Goal: Information Seeking & Learning: Learn about a topic

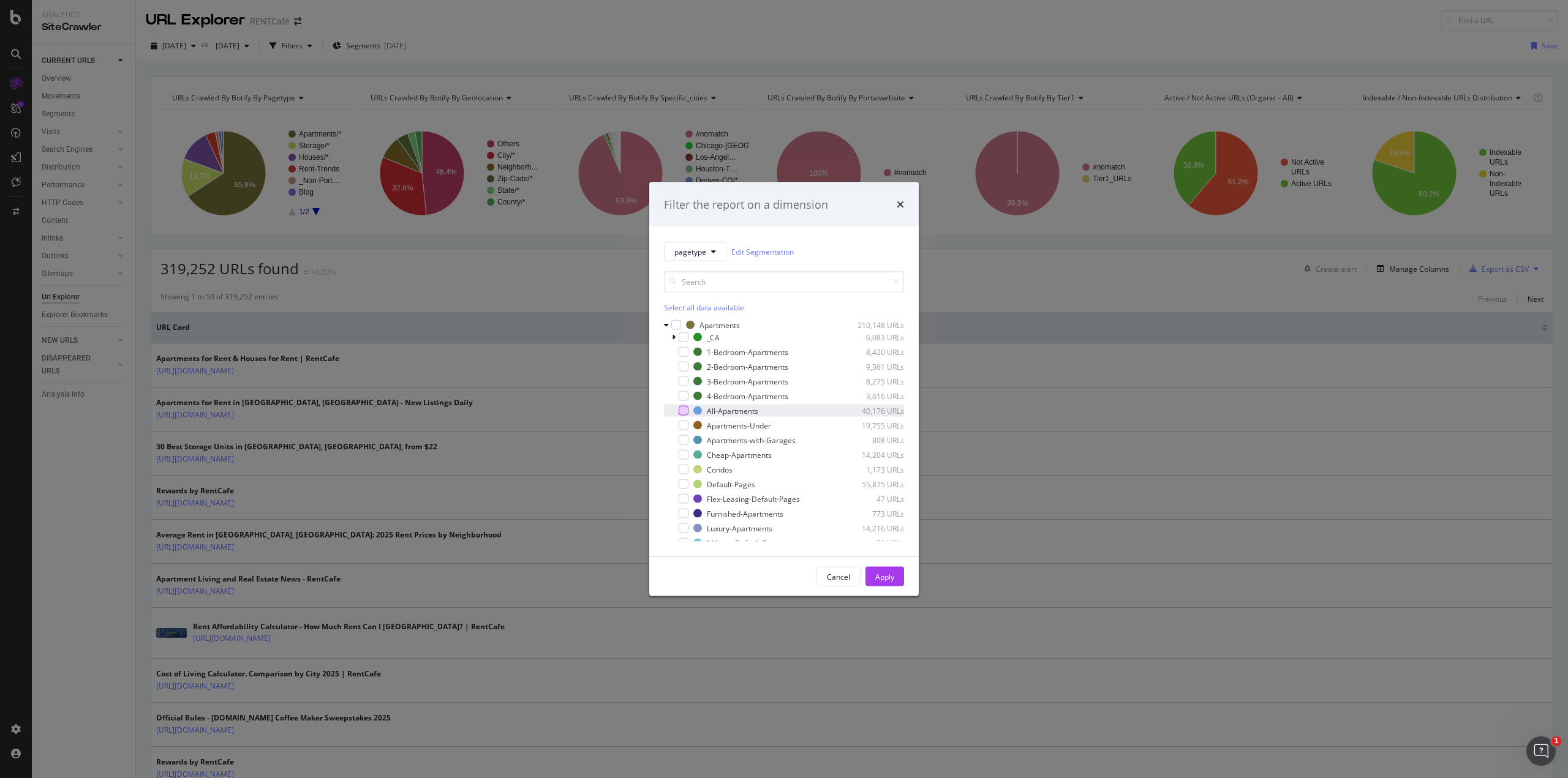
click at [685, 410] on div "modal" at bounding box center [683, 411] width 10 height 10
click at [877, 574] on div "Apply" at bounding box center [885, 576] width 19 height 10
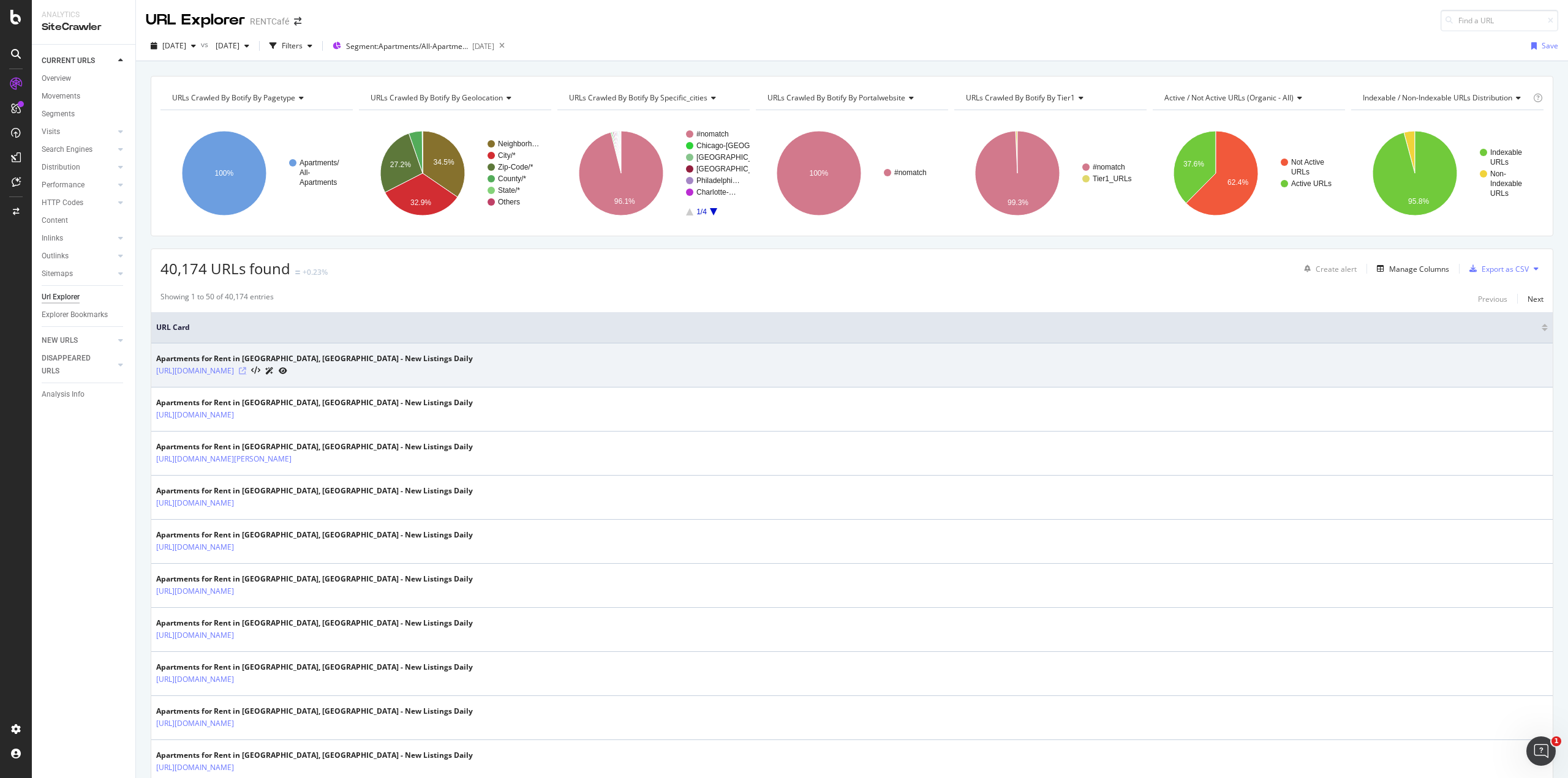
click at [246, 369] on icon at bounding box center [243, 371] width 8 height 8
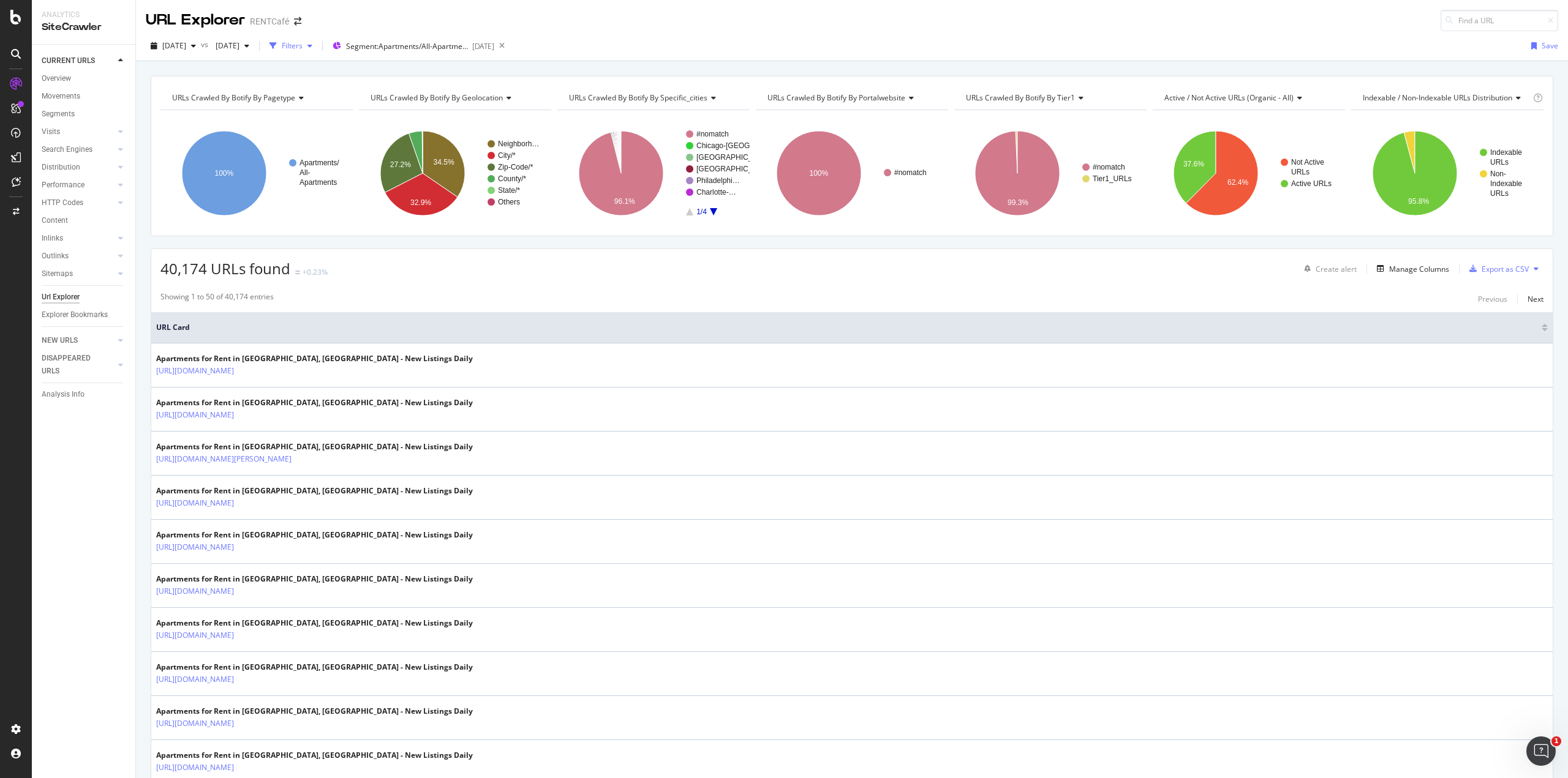
click at [303, 48] on div "Filters" at bounding box center [292, 45] width 21 height 10
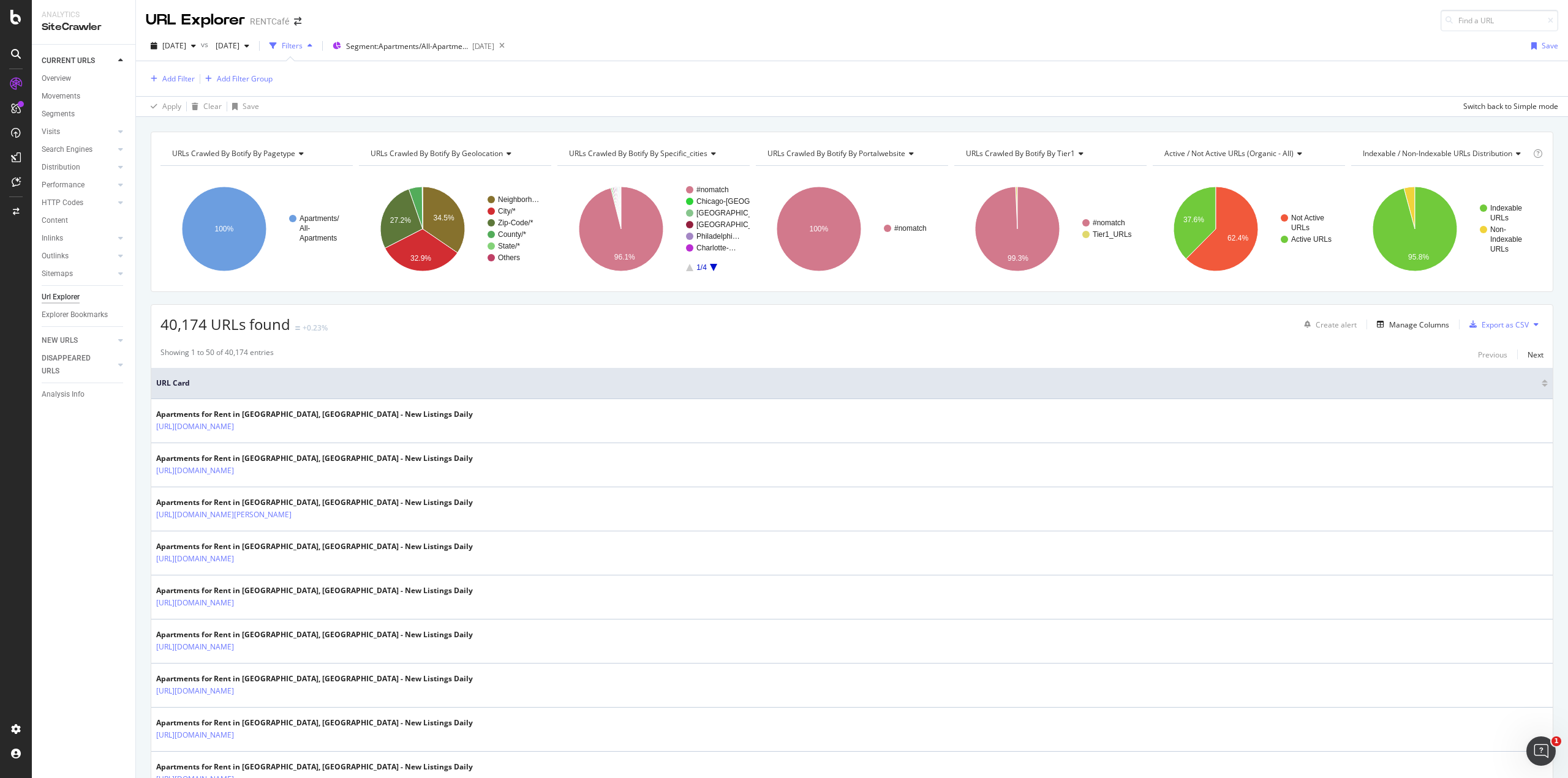
click at [303, 48] on div "Filters" at bounding box center [292, 45] width 21 height 10
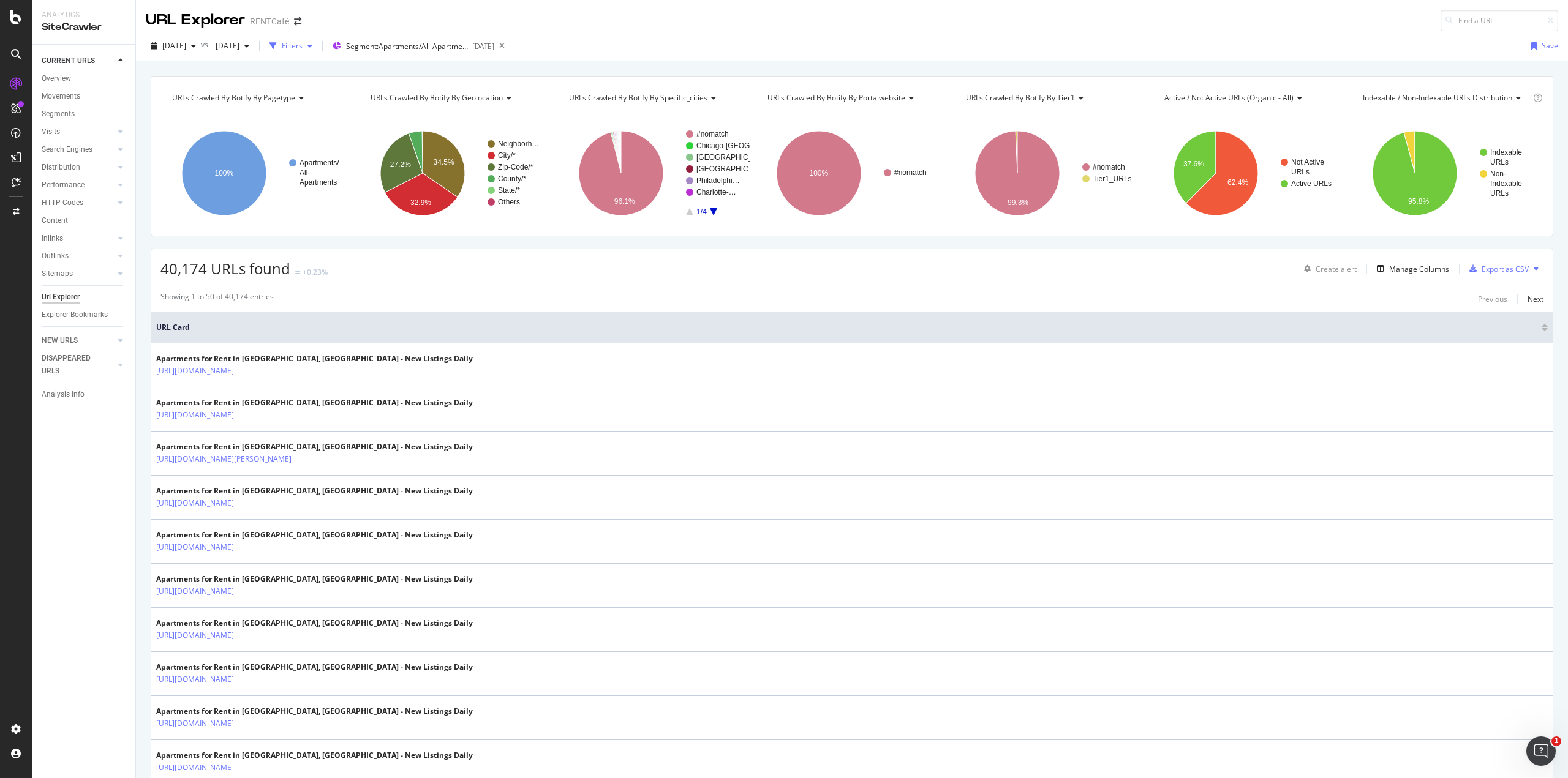
click at [303, 48] on div "Filters" at bounding box center [292, 45] width 21 height 10
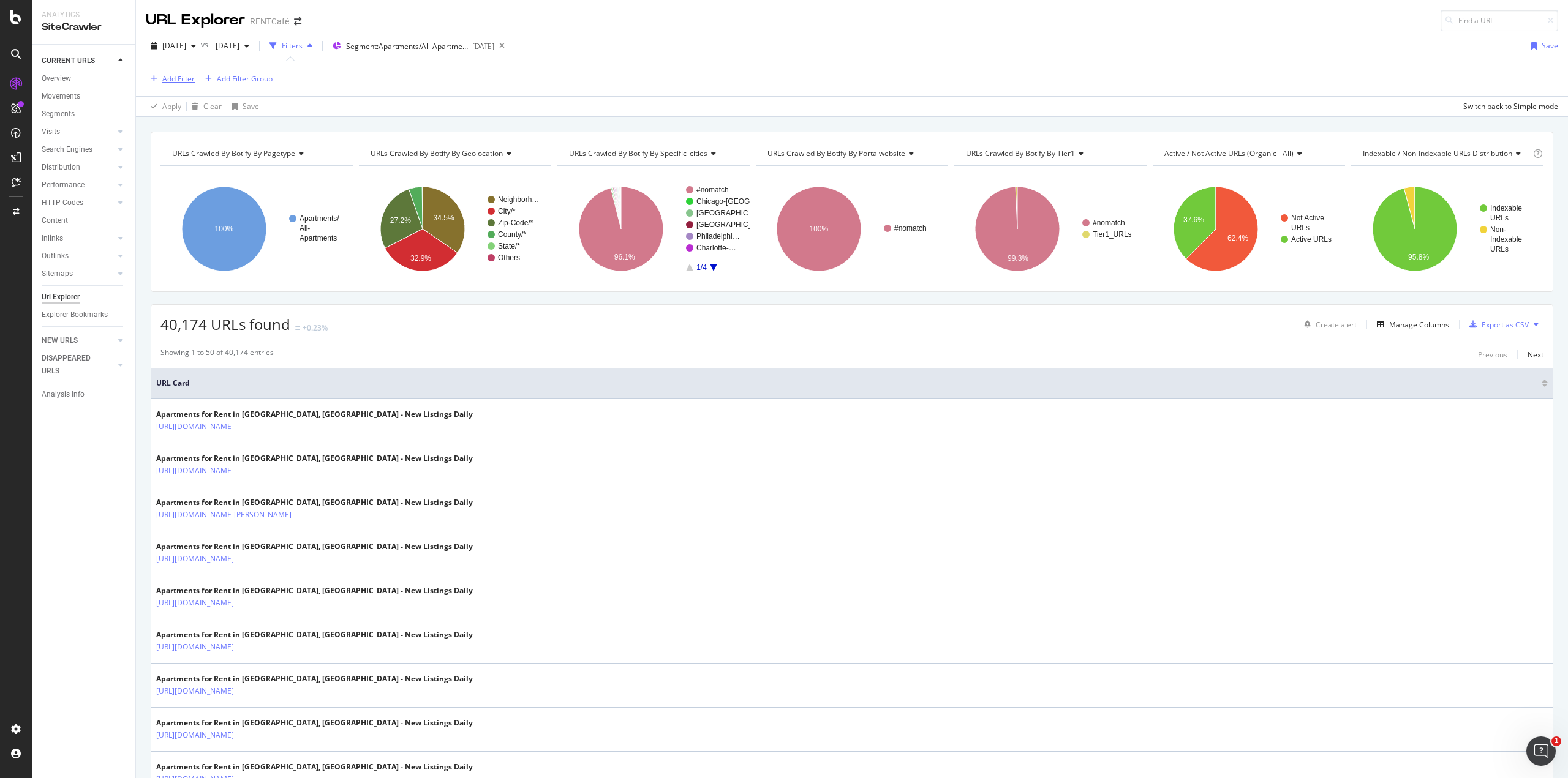
click at [186, 80] on div "Add Filter" at bounding box center [179, 78] width 32 height 10
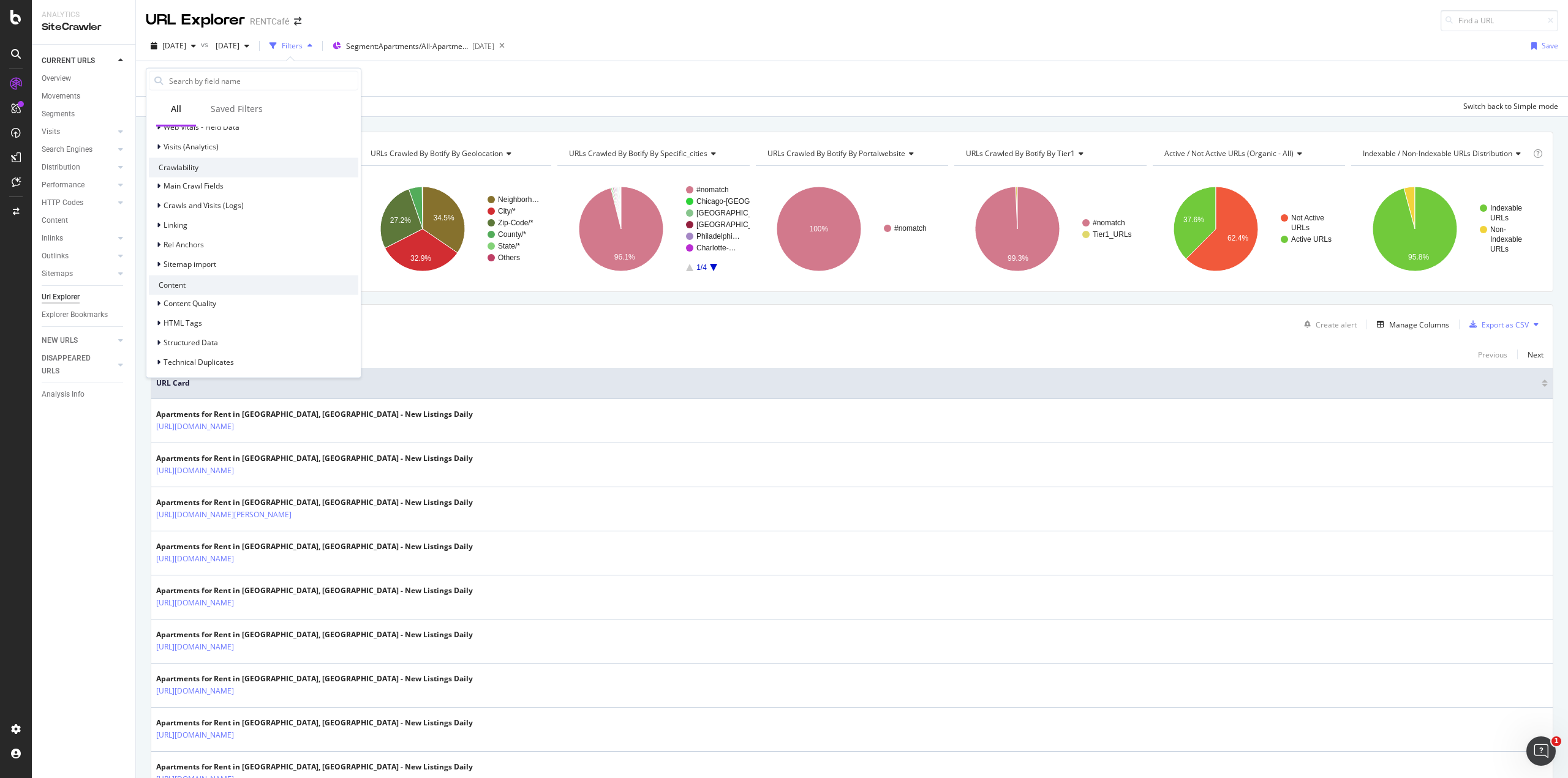
scroll to position [418, 0]
click at [185, 321] on span "HTML Extract" at bounding box center [186, 321] width 46 height 10
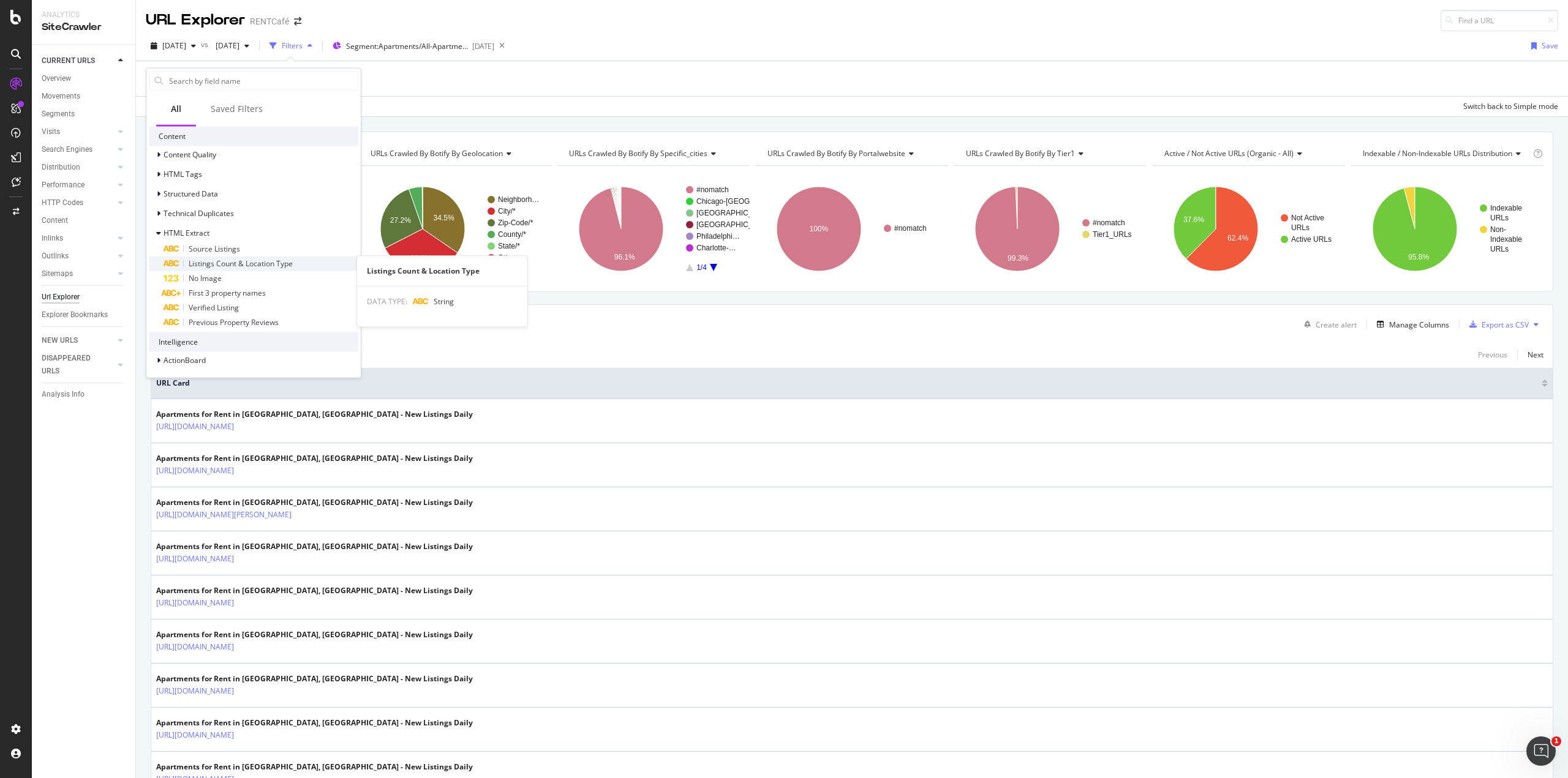
click at [268, 261] on span "Listings Count & Location Type" at bounding box center [240, 263] width 104 height 10
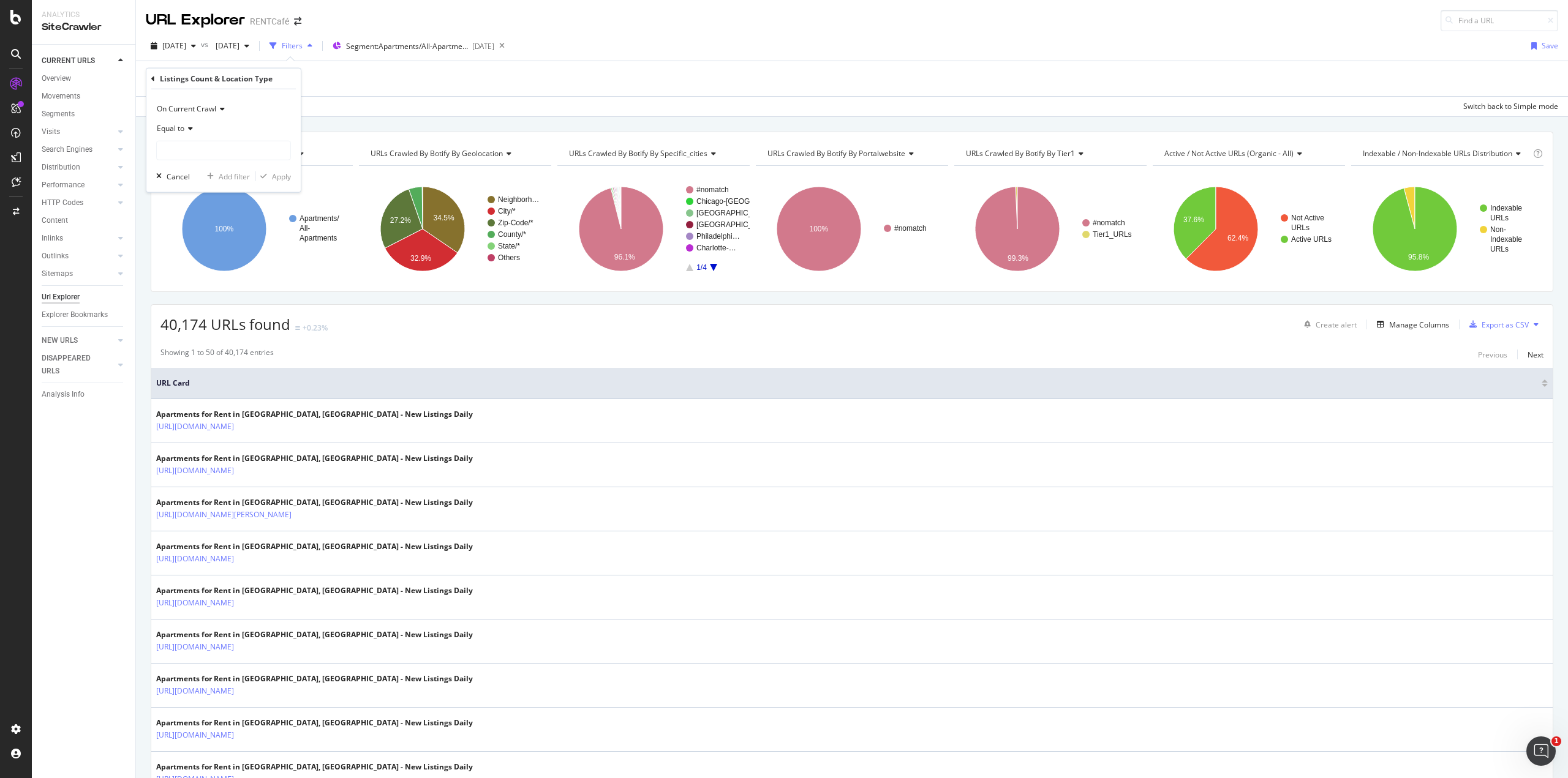
click at [191, 129] on icon at bounding box center [188, 128] width 9 height 8
click at [186, 172] on span "Not equal to" at bounding box center [184, 168] width 42 height 10
click at [195, 130] on span "Not equal to" at bounding box center [178, 127] width 42 height 10
click at [192, 216] on span "Ends with" at bounding box center [179, 217] width 32 height 10
click at [193, 157] on input "text" at bounding box center [224, 150] width 133 height 20
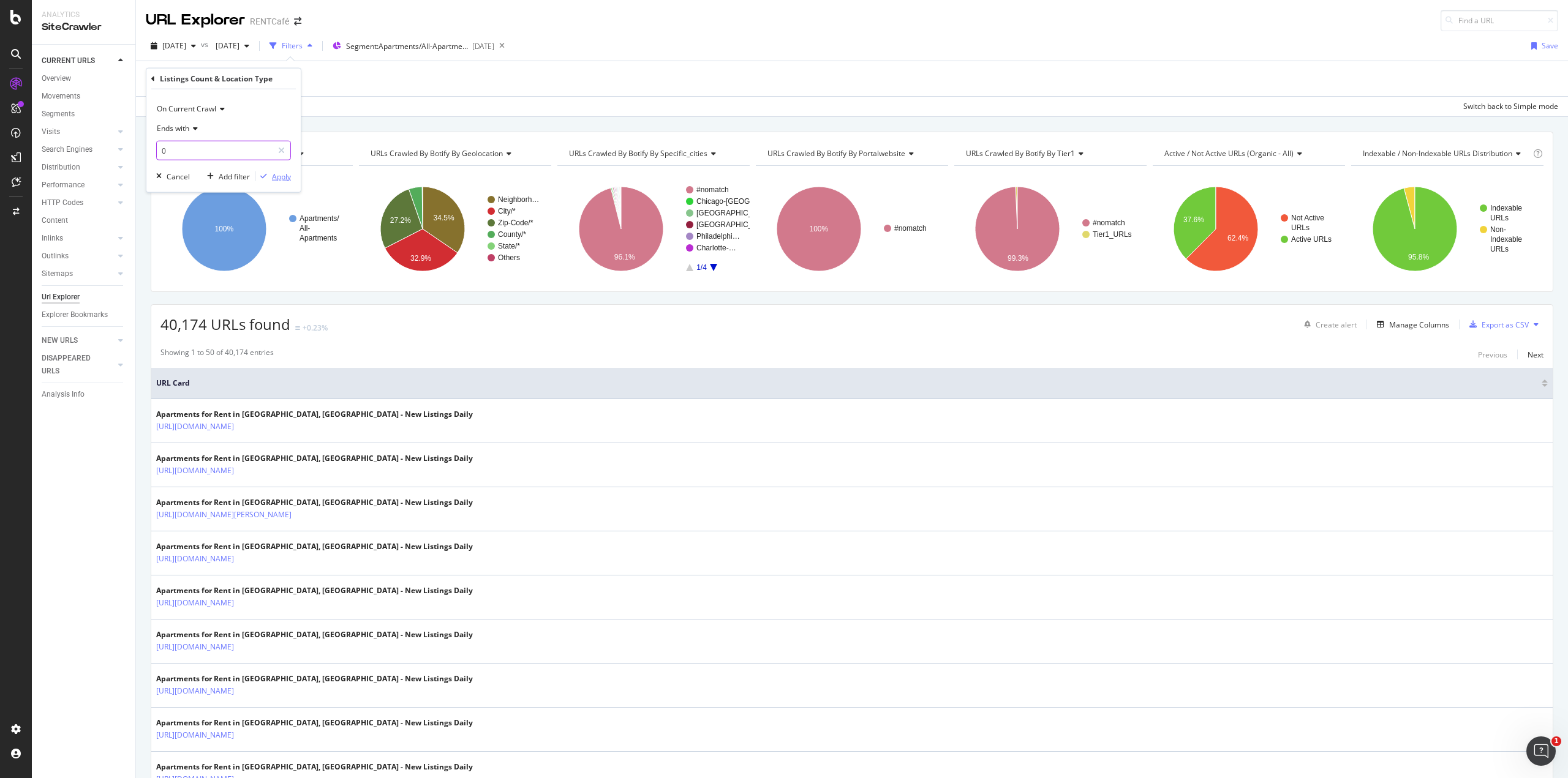
type input "0"
click at [278, 173] on div "Apply" at bounding box center [282, 176] width 19 height 10
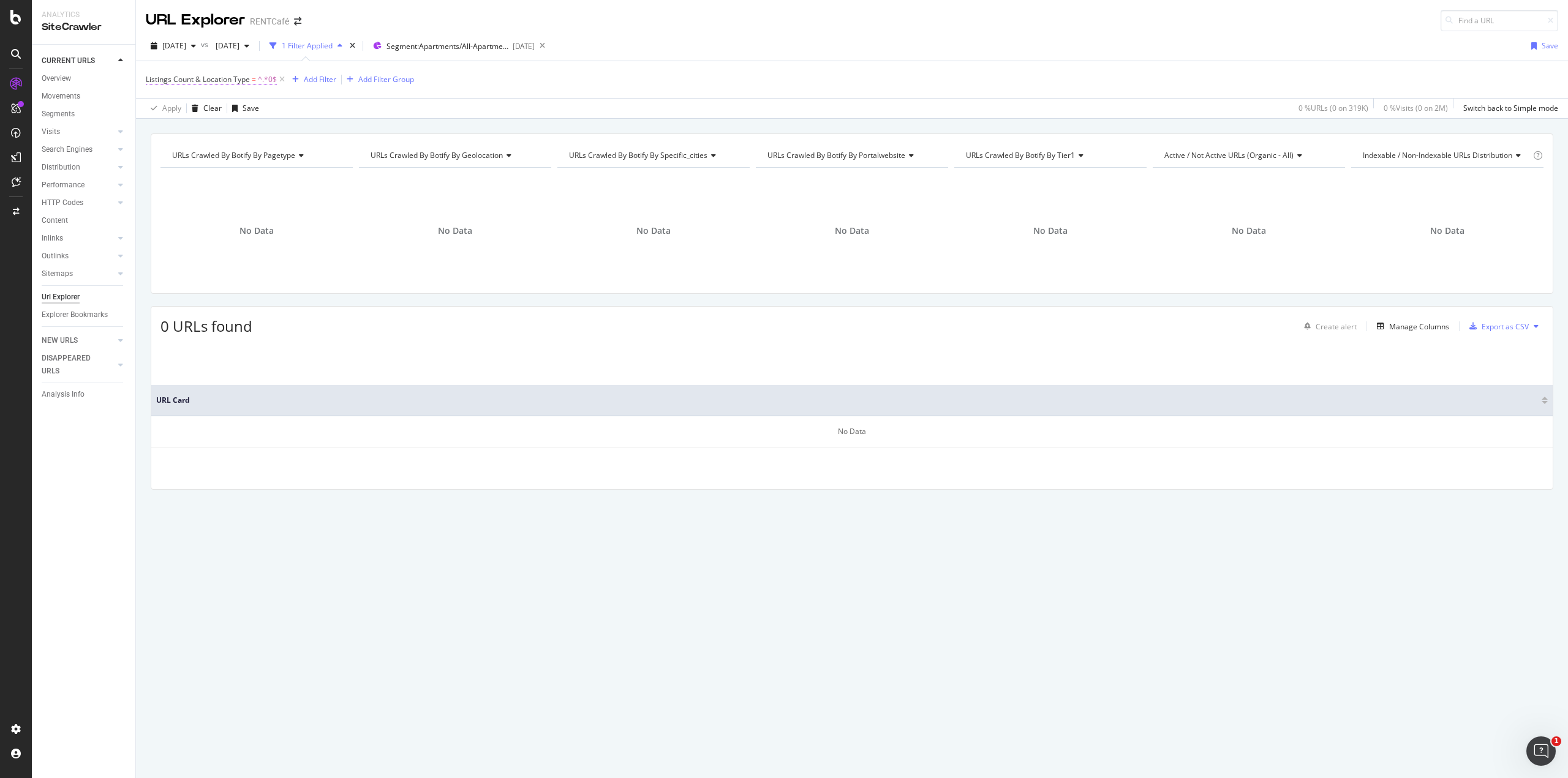
click at [264, 79] on span "^.*0$" at bounding box center [267, 80] width 19 height 17
click at [183, 146] on input "0" at bounding box center [215, 149] width 116 height 20
type input "1"
click at [291, 176] on div "On Current Crawl Ends with 1 Cancel Add filter Apply" at bounding box center [224, 140] width 154 height 103
click at [278, 173] on div "Apply" at bounding box center [282, 174] width 19 height 10
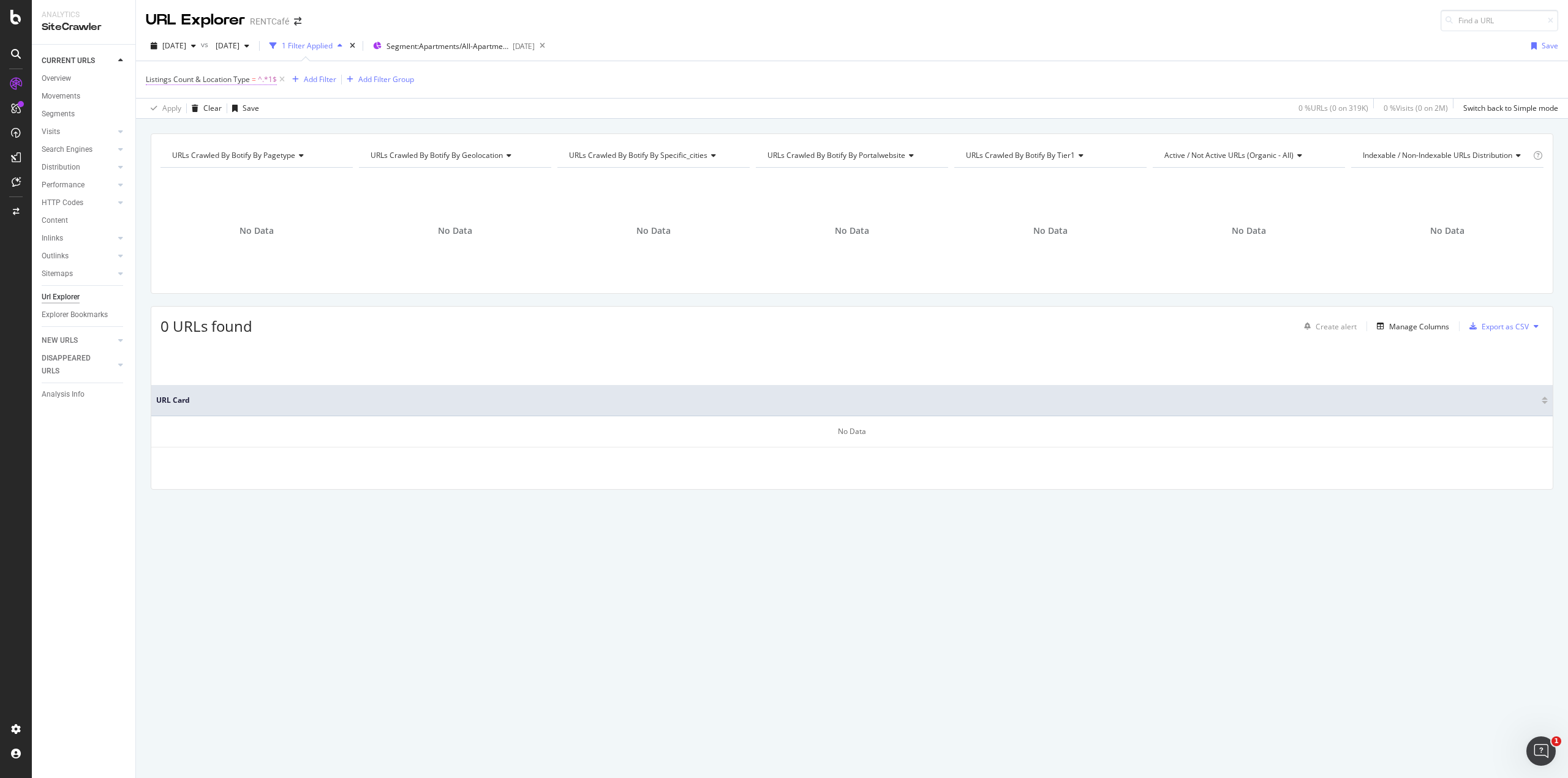
click at [257, 79] on span "Listings Count & Location Type = ^.*1$" at bounding box center [211, 80] width 131 height 11
click at [191, 126] on icon at bounding box center [193, 127] width 9 height 8
click at [265, 113] on div "On Current Crawl" at bounding box center [224, 107] width 135 height 20
click at [258, 102] on div "On Current Crawl" at bounding box center [224, 107] width 135 height 20
click at [277, 150] on div at bounding box center [281, 149] width 18 height 20
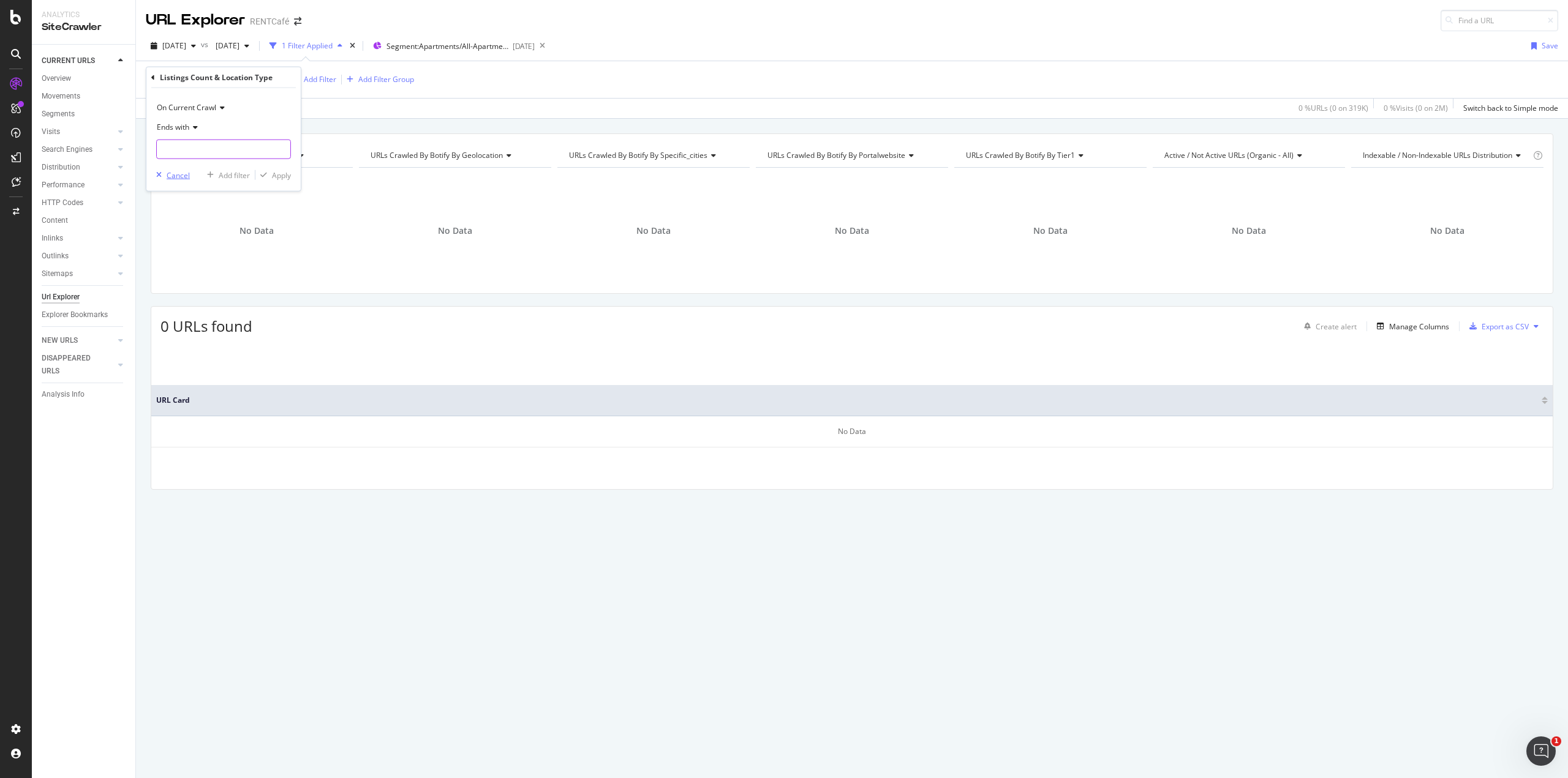
click at [180, 177] on div "Cancel" at bounding box center [178, 174] width 23 height 10
click at [281, 79] on icon at bounding box center [282, 79] width 10 height 12
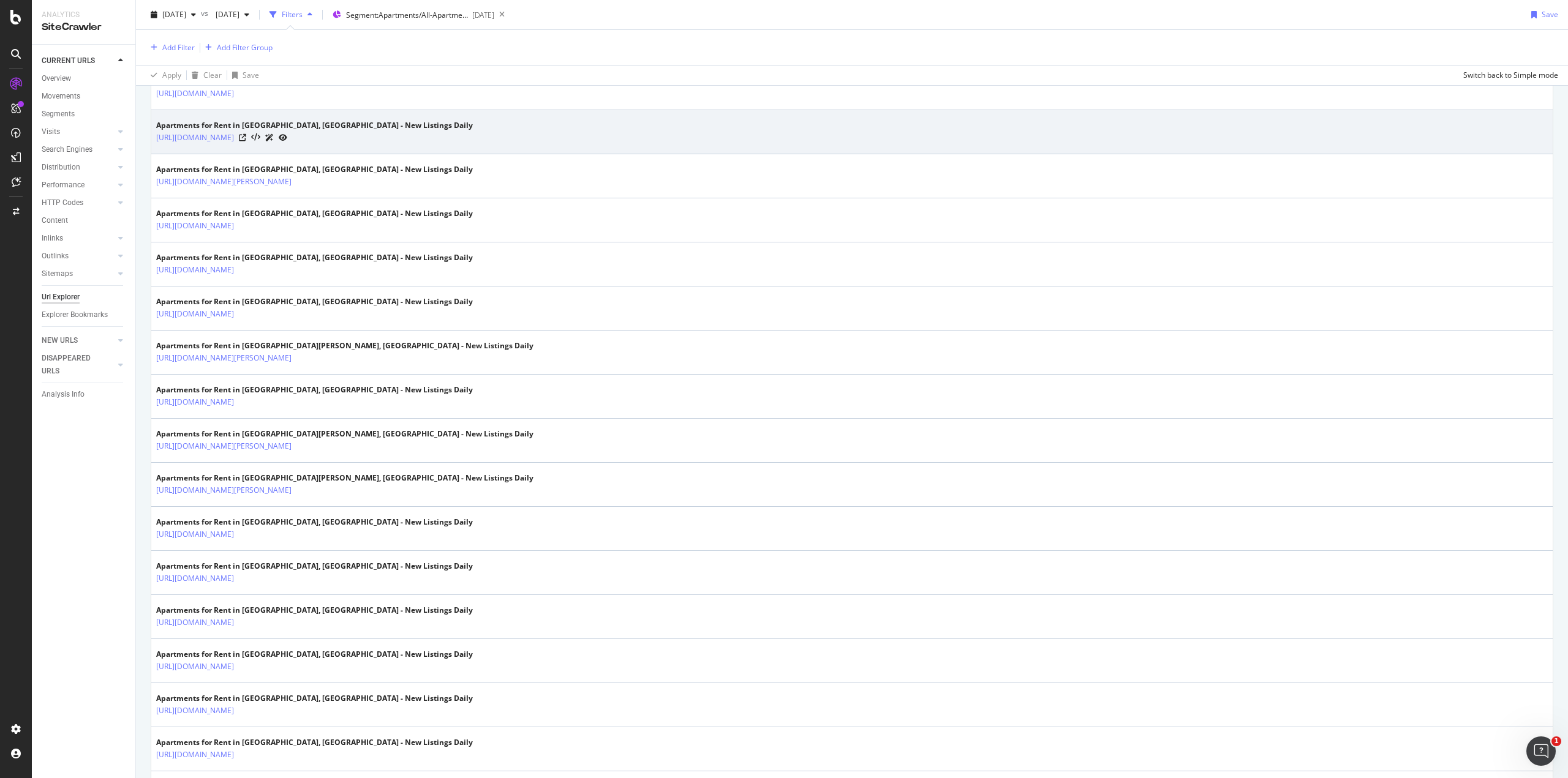
scroll to position [1653, 0]
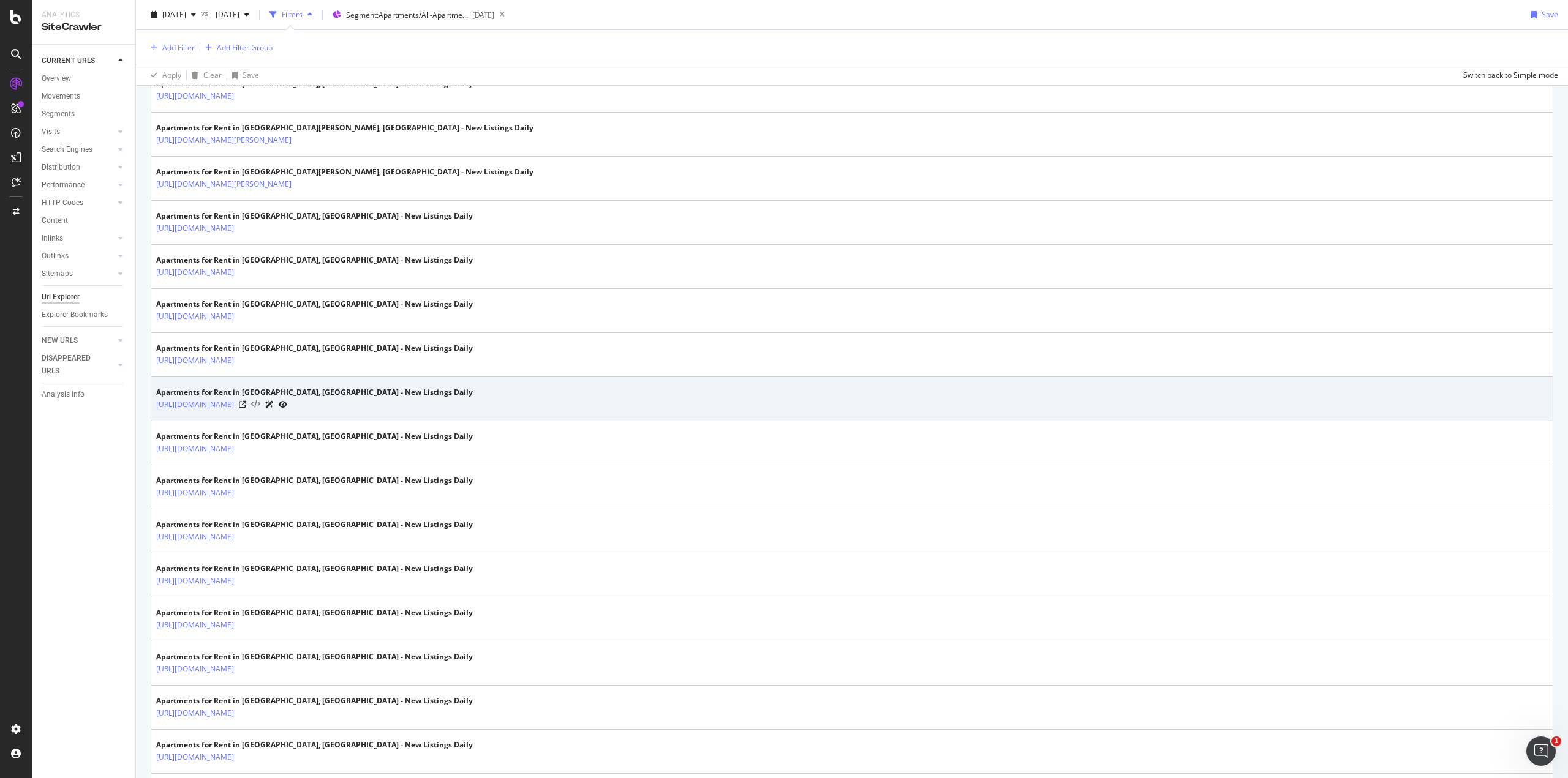
click at [261, 400] on icon at bounding box center [256, 404] width 10 height 9
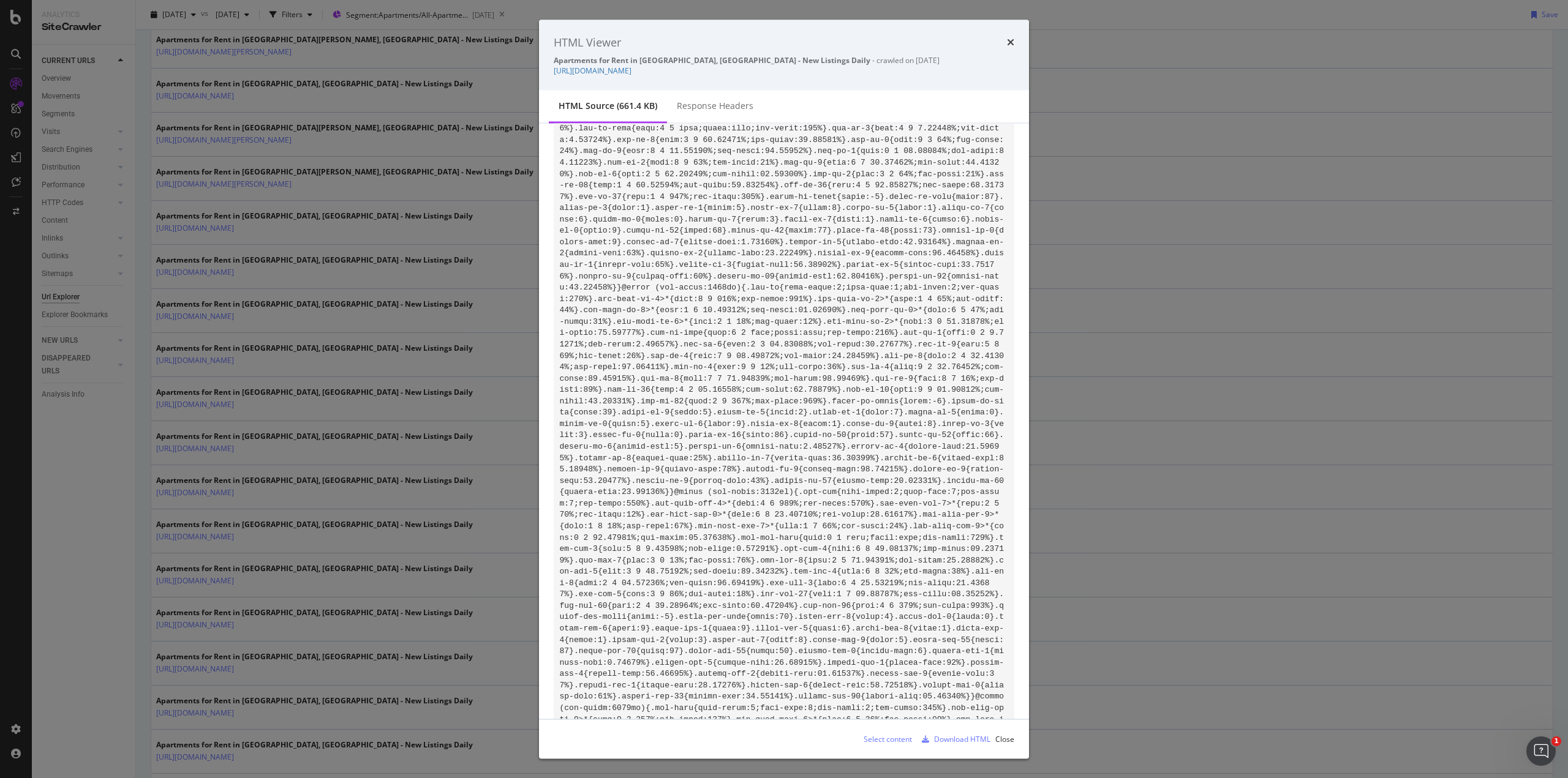
scroll to position [2387, 0]
click at [1007, 41] on div "HTML Viewer" at bounding box center [784, 42] width 461 height 16
click at [1022, 39] on div "HTML Viewer Apartments for Rent in Grand Prairie, TX - New Listings Daily - cra…" at bounding box center [783, 55] width 490 height 71
click at [1013, 40] on icon "times" at bounding box center [1010, 42] width 8 height 10
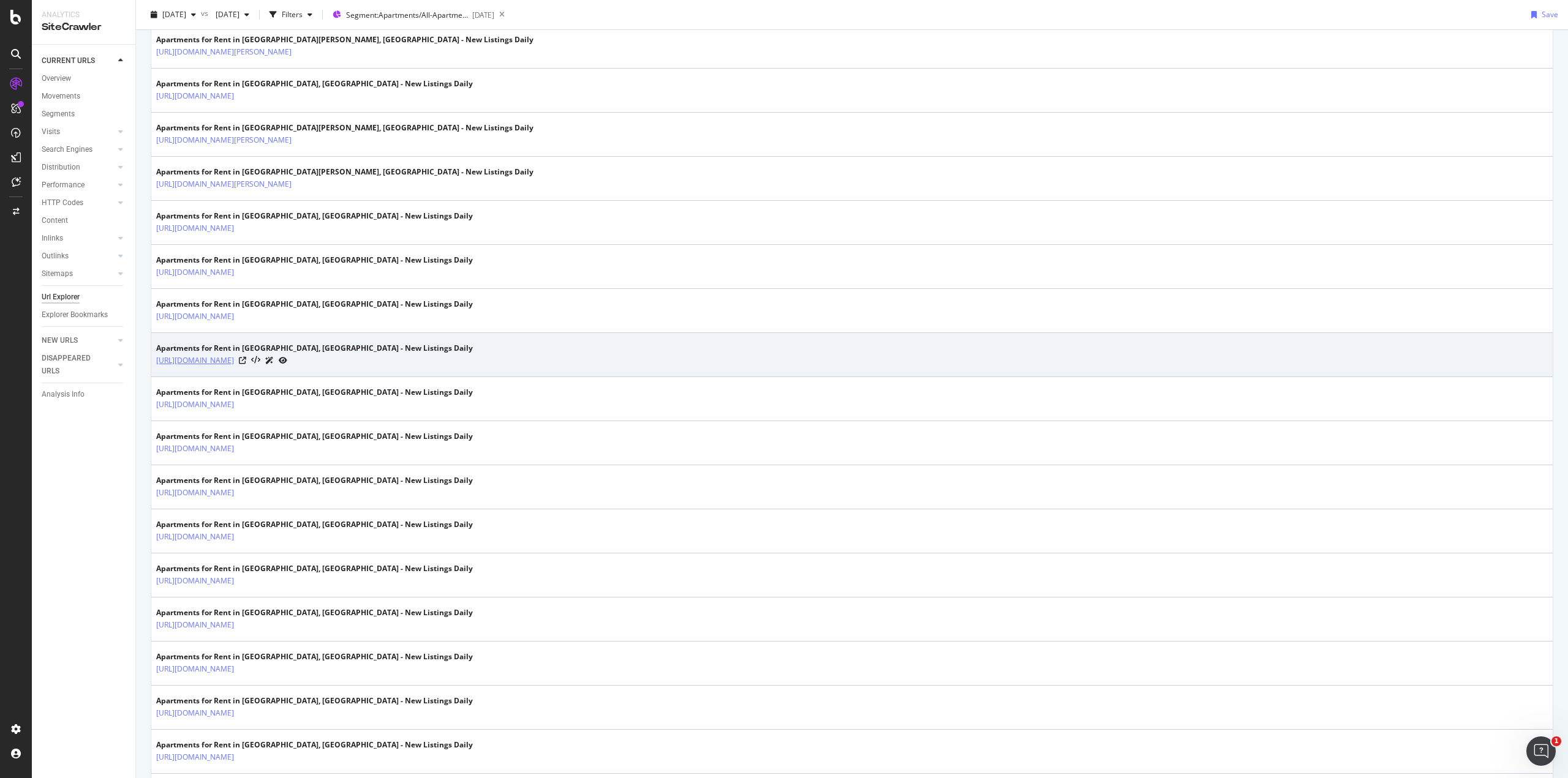
click at [234, 355] on link "[URL][DOMAIN_NAME]" at bounding box center [195, 360] width 78 height 12
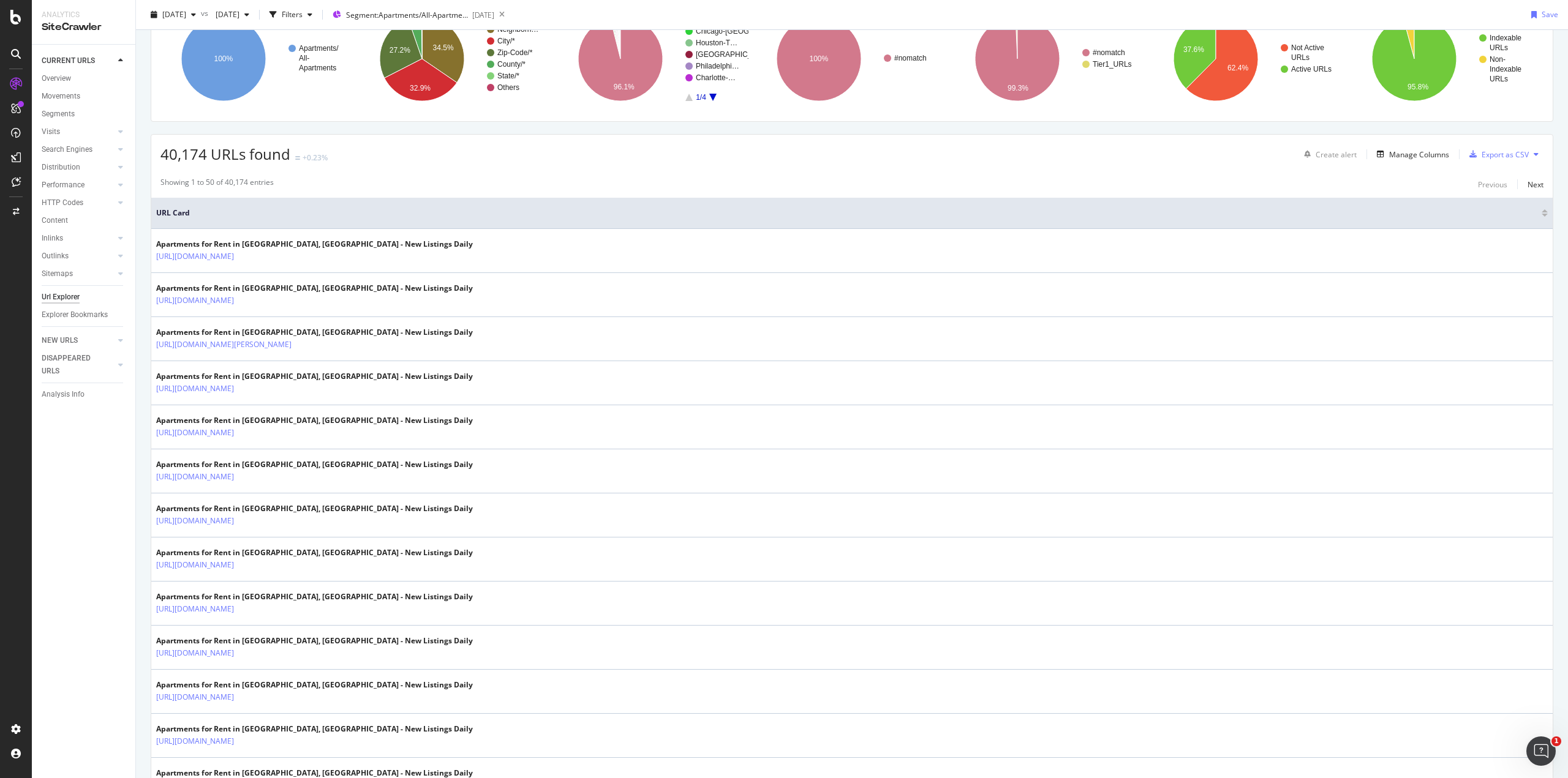
scroll to position [0, 0]
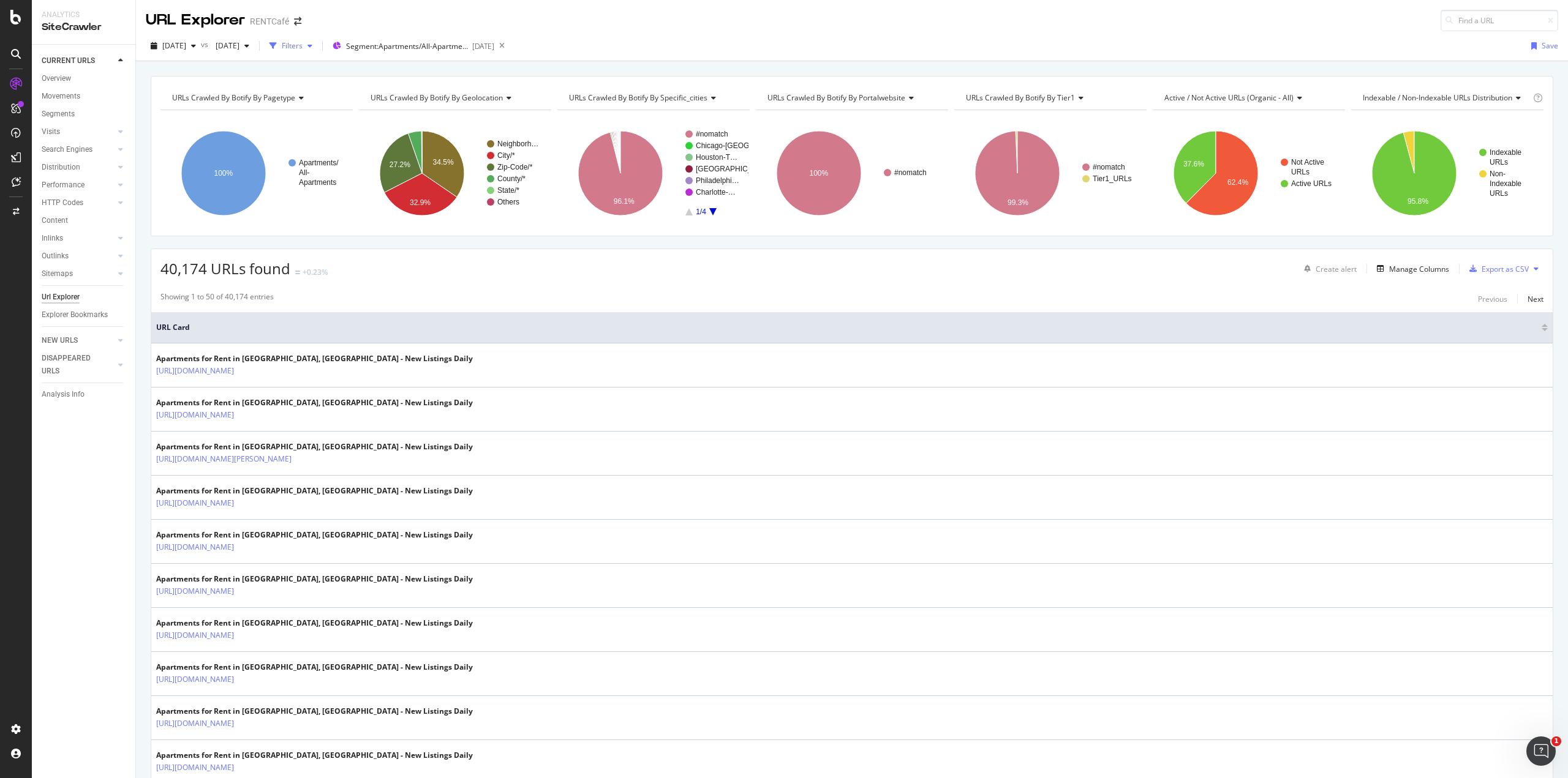
click at [303, 42] on div "Filters" at bounding box center [292, 45] width 21 height 10
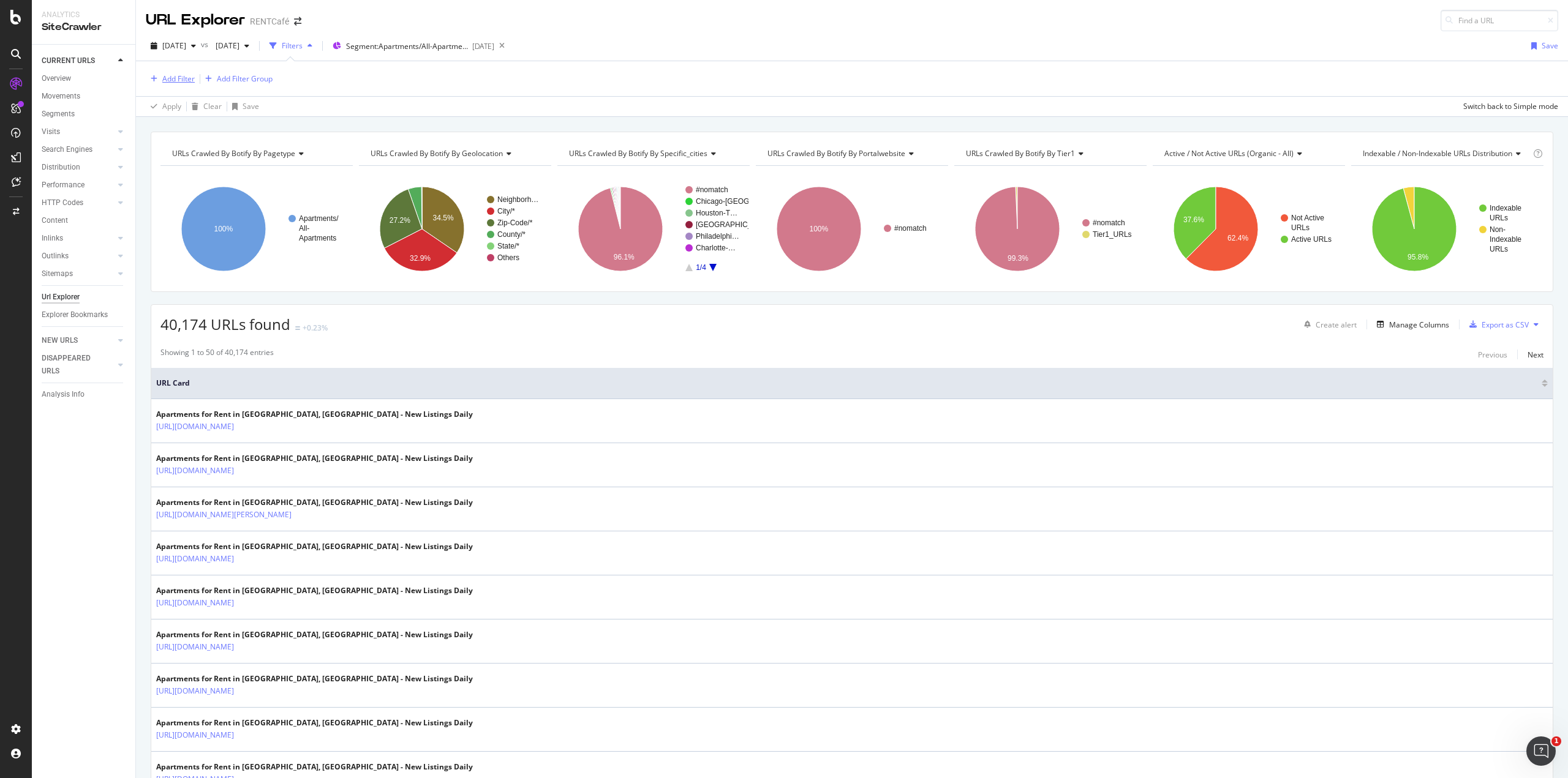
click at [179, 80] on div "Add Filter" at bounding box center [179, 78] width 32 height 10
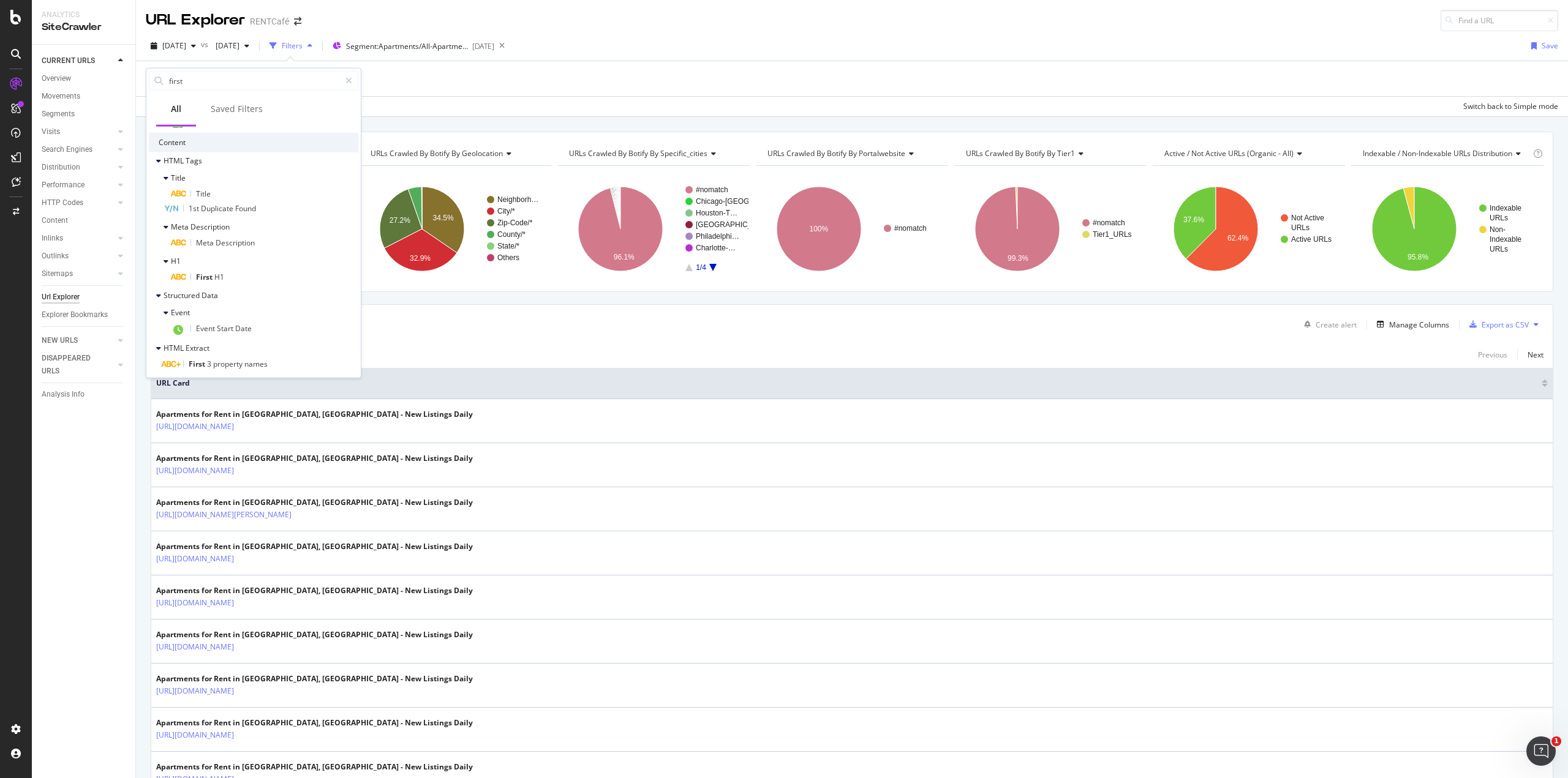
scroll to position [259, 0]
type input "first"
click at [226, 360] on span "property" at bounding box center [228, 361] width 31 height 10
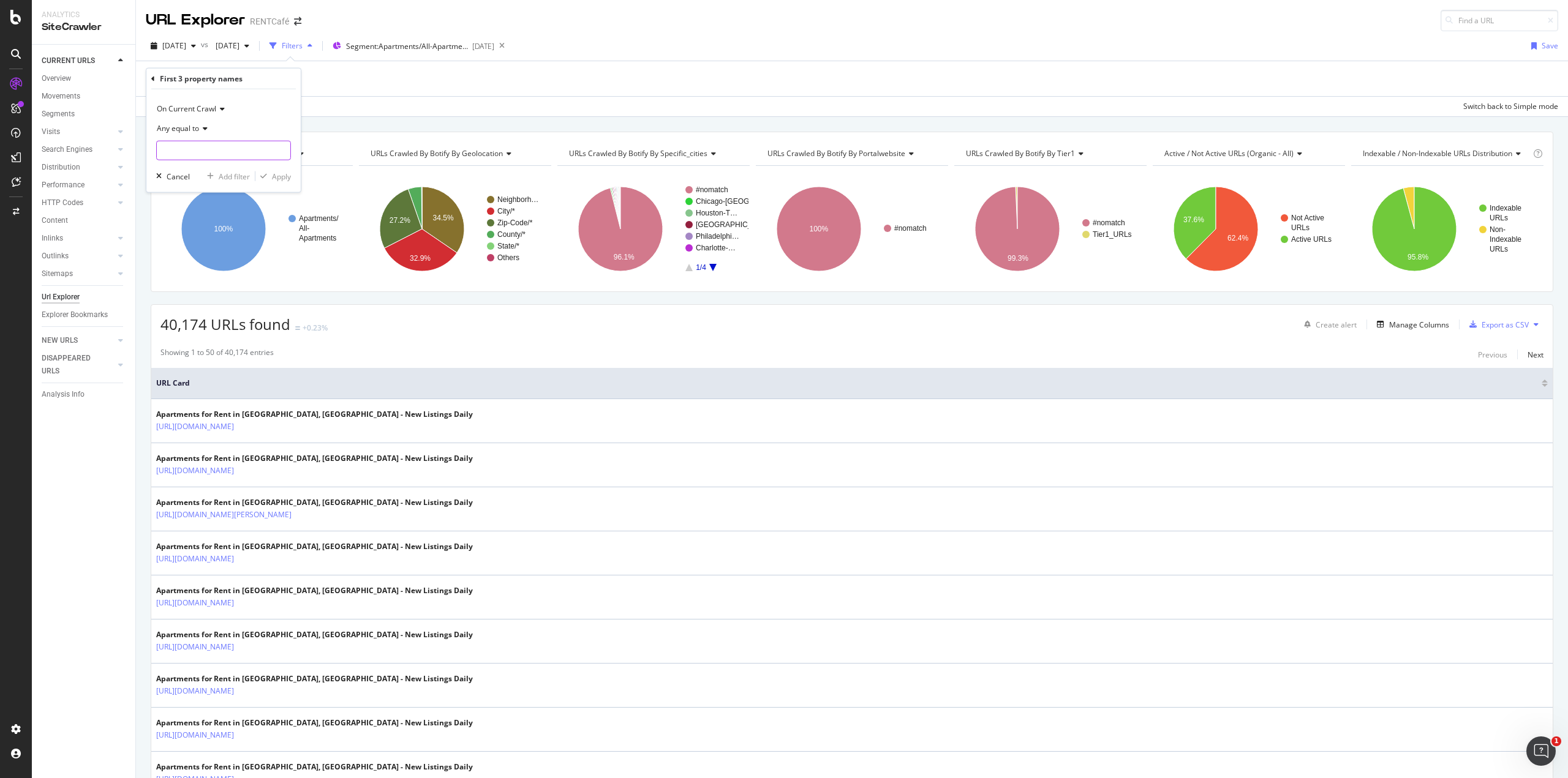
click at [200, 152] on input "text" at bounding box center [224, 150] width 133 height 20
type input "0"
click at [276, 180] on div "Apply" at bounding box center [282, 176] width 19 height 10
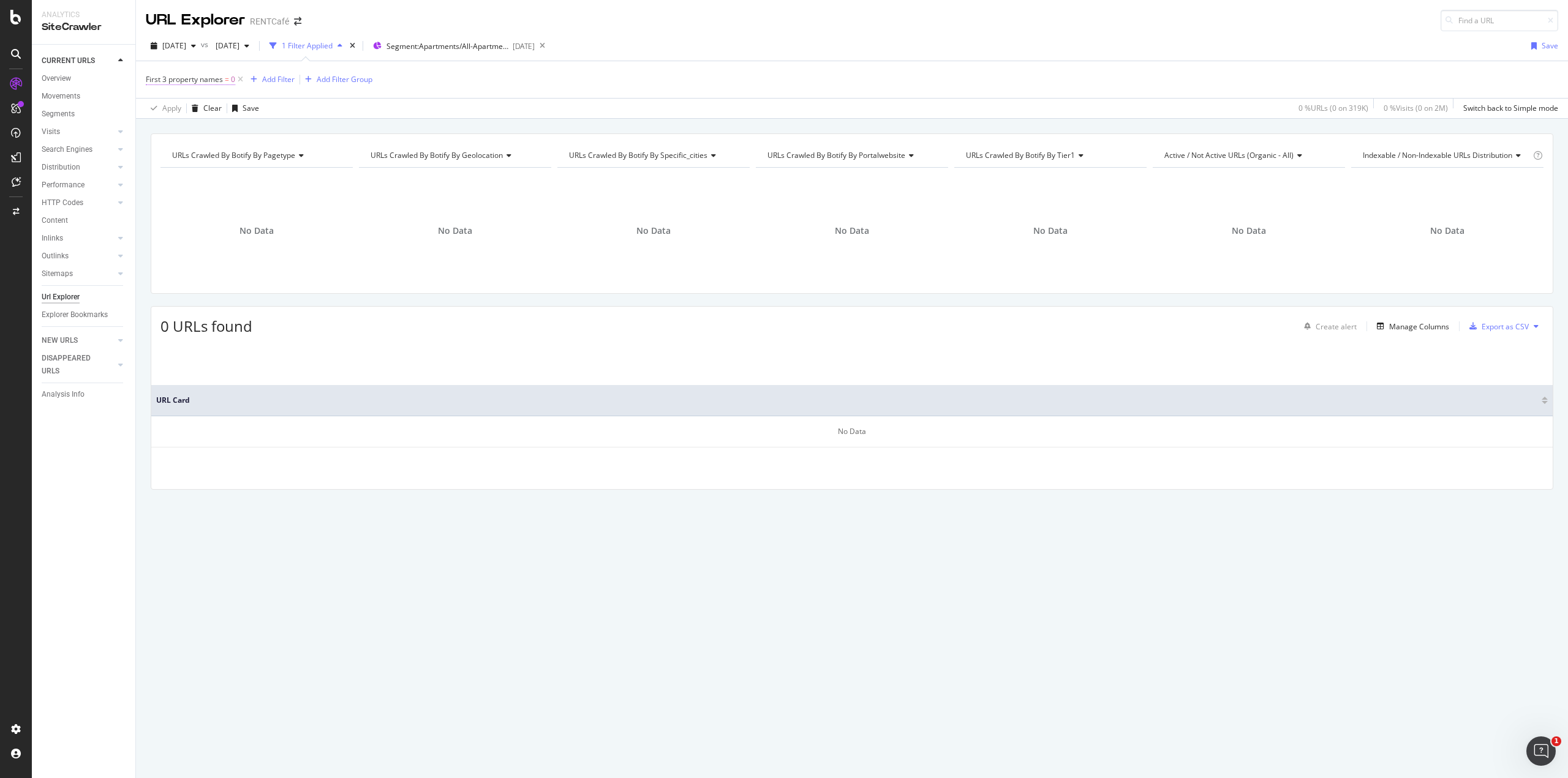
click at [209, 82] on span "First 3 property names" at bounding box center [184, 79] width 77 height 10
click at [202, 123] on div "Any equal to" at bounding box center [224, 127] width 135 height 20
click at [207, 327] on div "Doesn't exist" at bounding box center [225, 327] width 131 height 16
click at [271, 152] on div "button" at bounding box center [263, 153] width 16 height 8
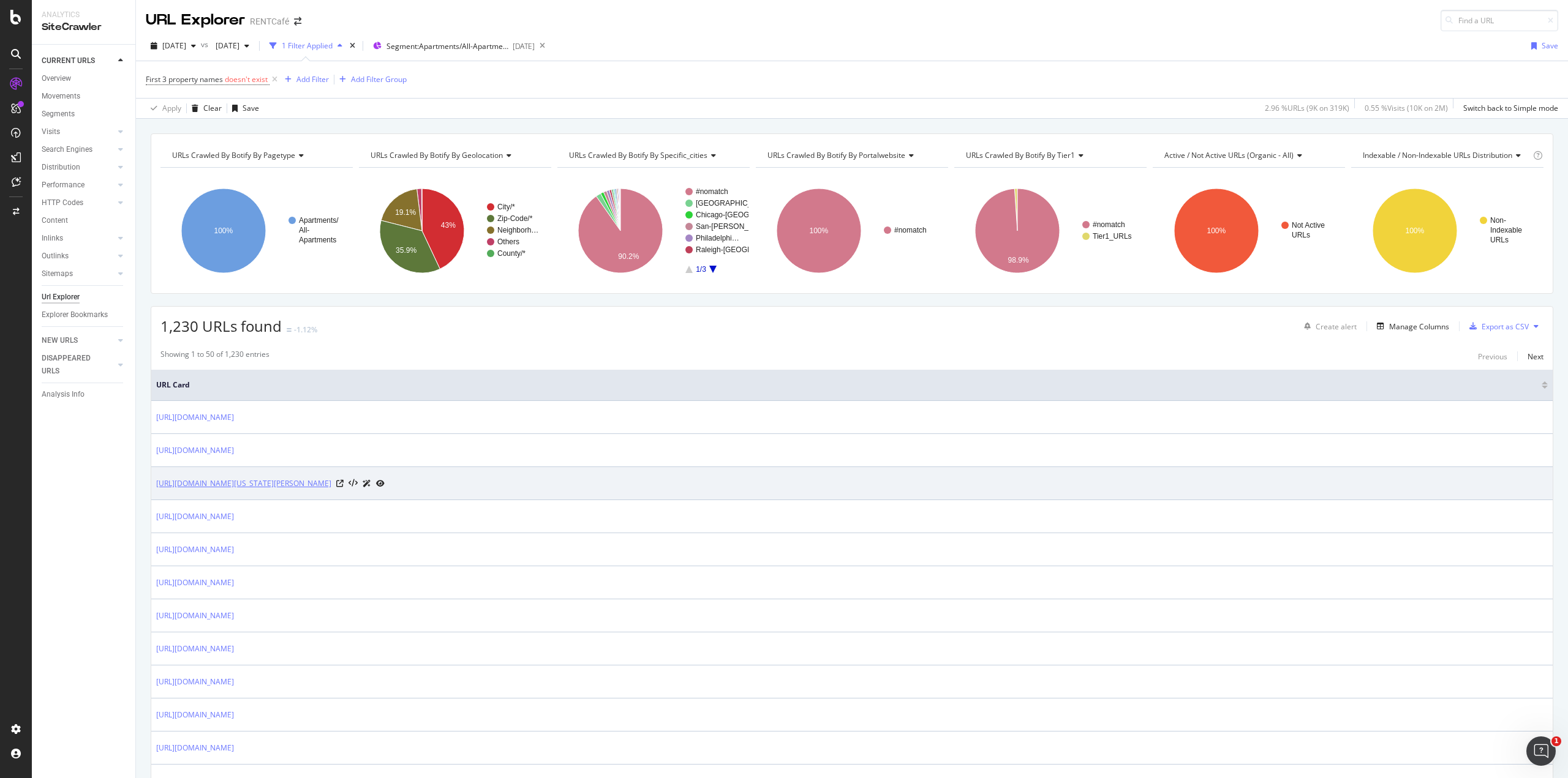
click at [331, 481] on link "https://www.rentcafe.com/apartments-for-rent/us/pa/delaware-county/glen-mills/" at bounding box center [244, 483] width 175 height 12
click at [343, 480] on icon at bounding box center [340, 484] width 8 height 8
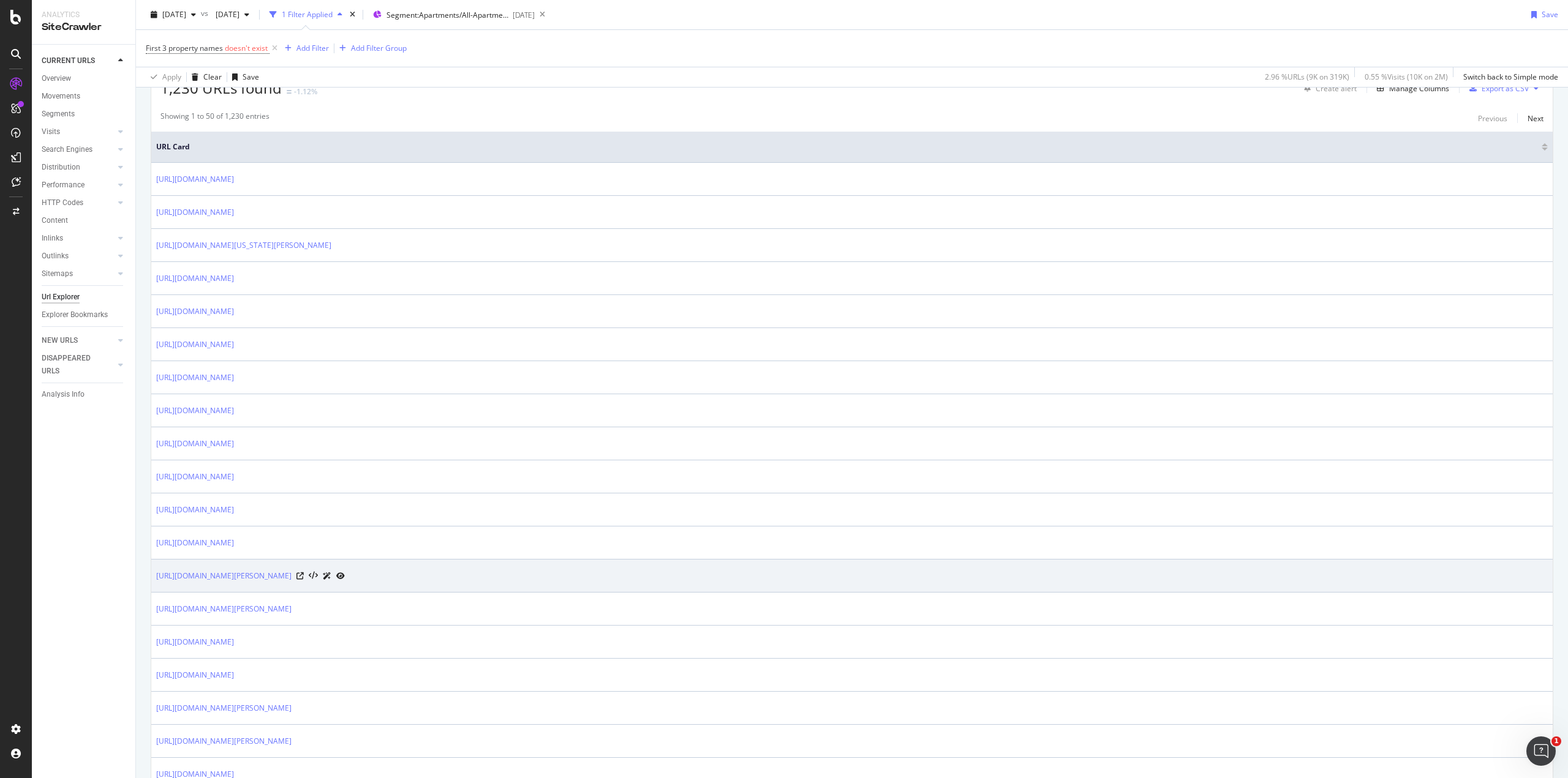
scroll to position [306, 0]
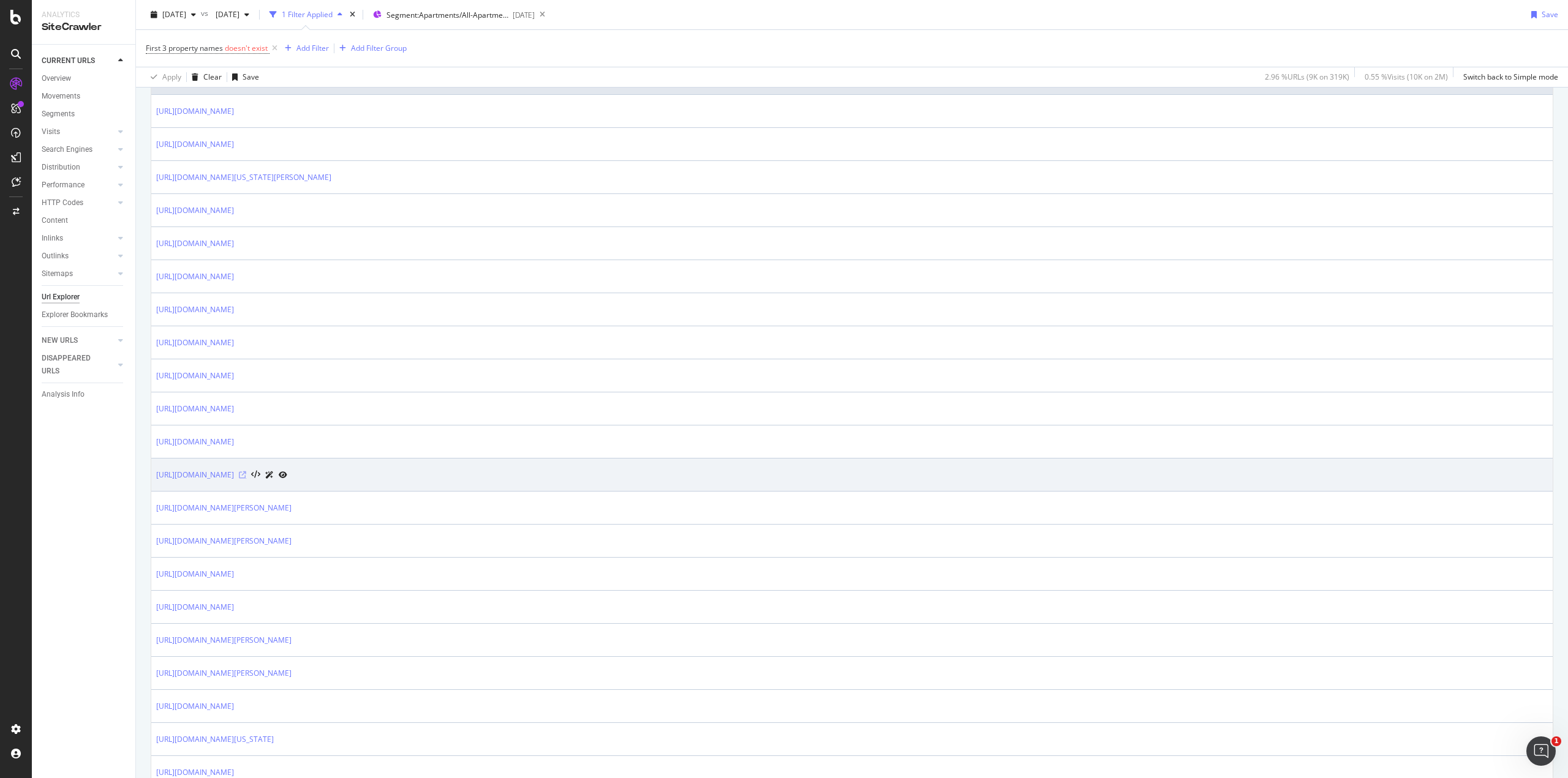
click at [246, 472] on icon at bounding box center [243, 476] width 8 height 8
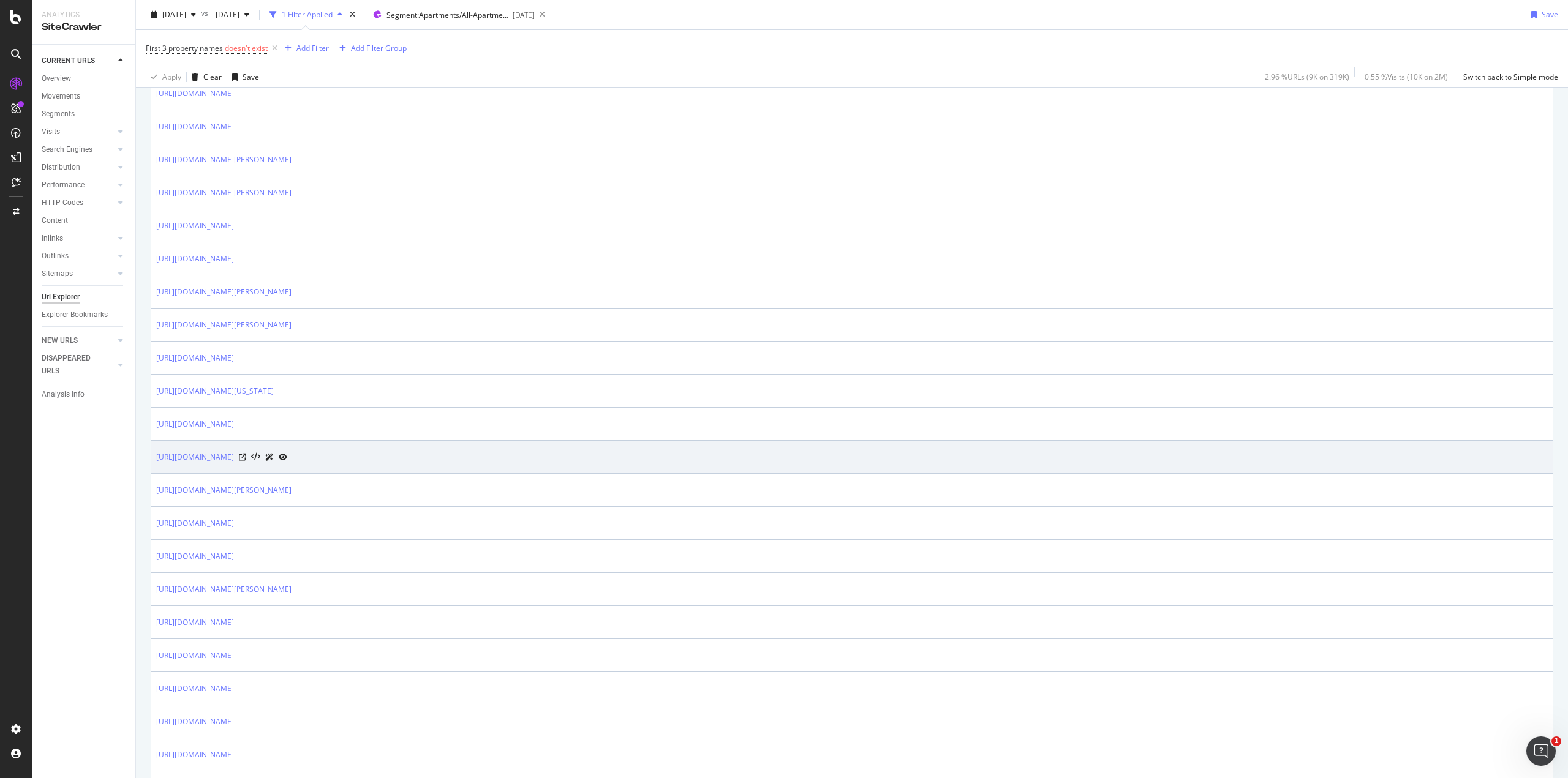
scroll to position [796, 0]
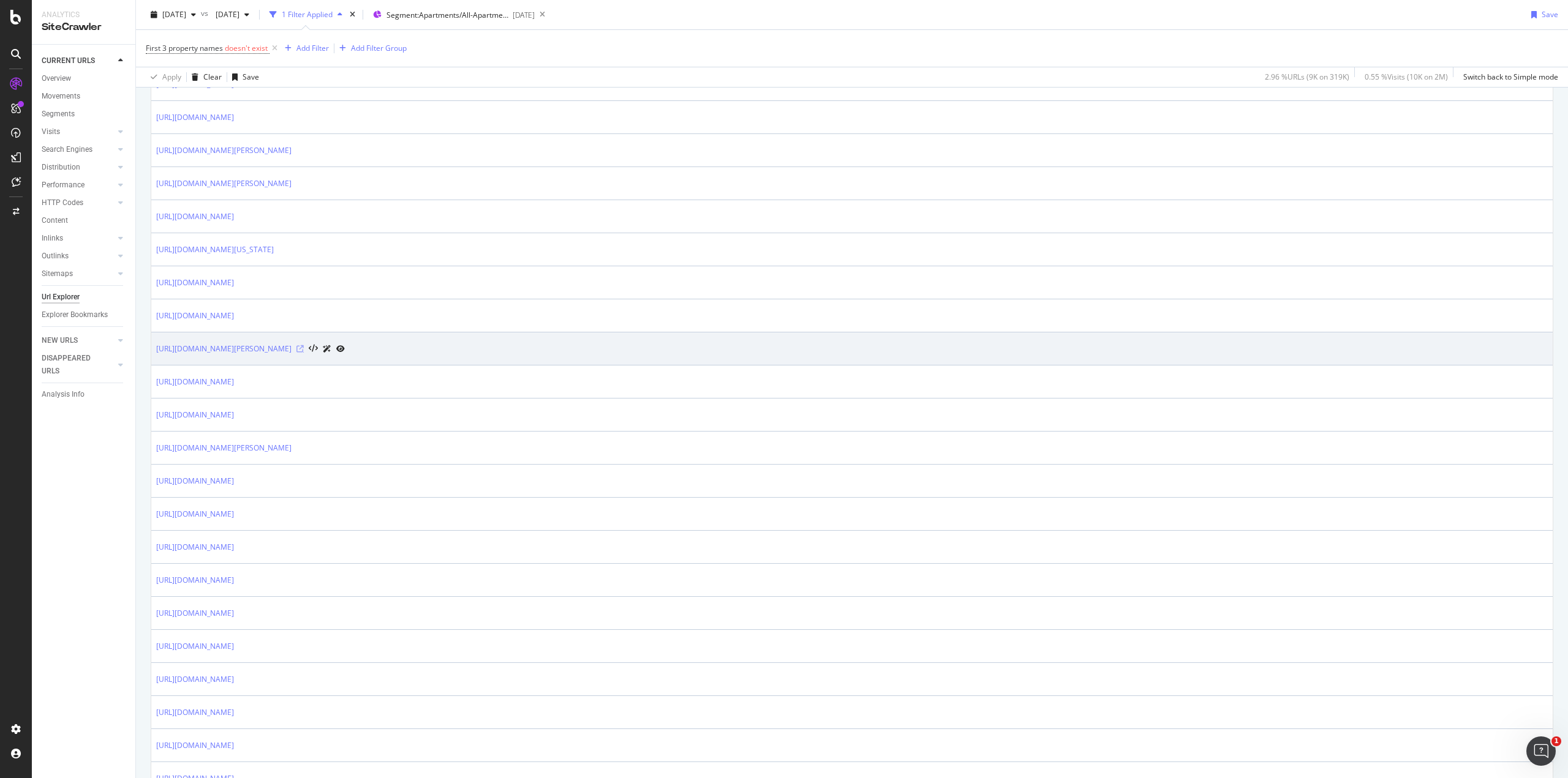
click at [304, 345] on icon at bounding box center [301, 349] width 8 height 8
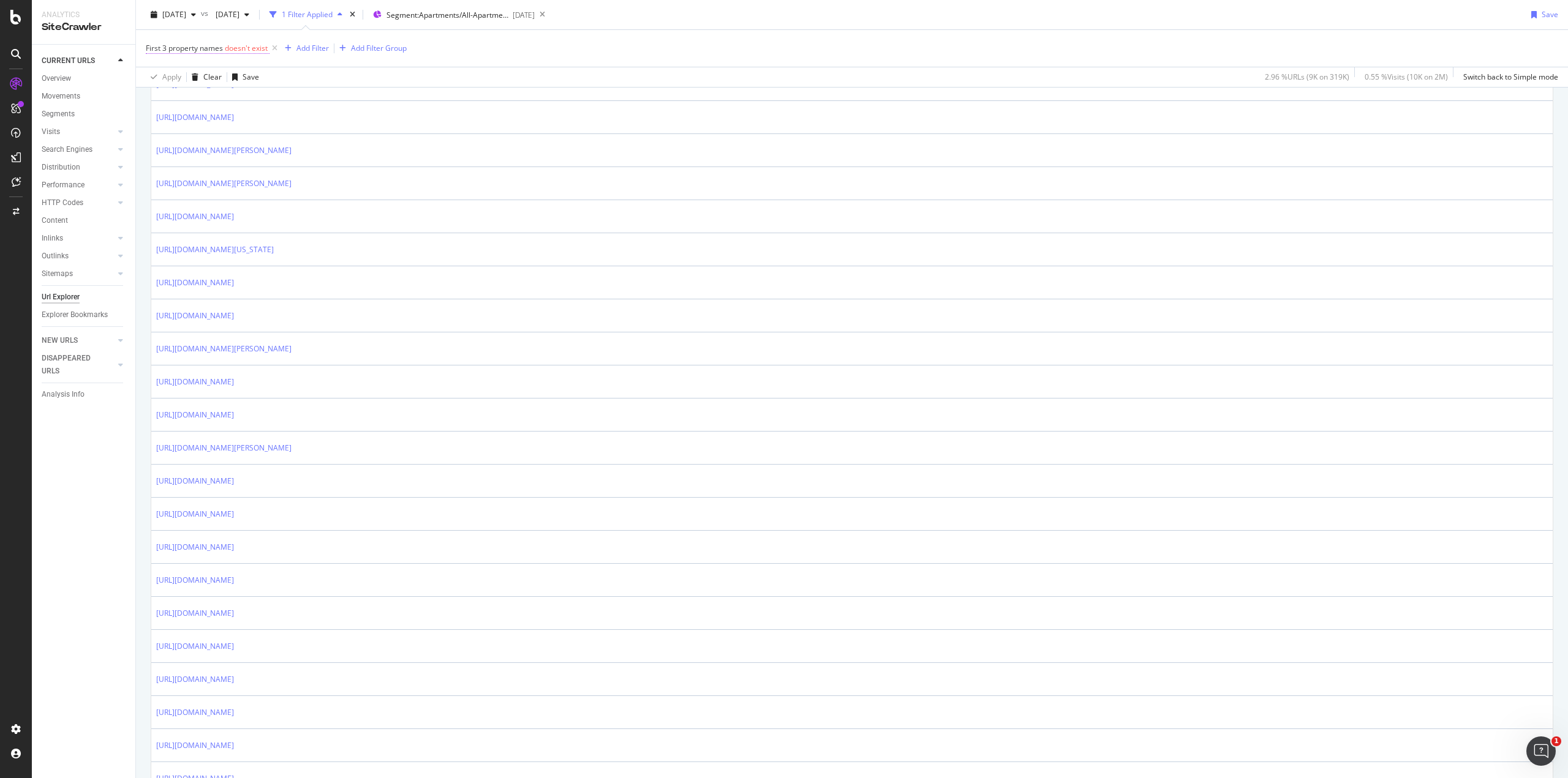
click at [234, 49] on span "doesn't exist" at bounding box center [245, 48] width 43 height 10
click at [205, 97] on icon at bounding box center [205, 97] width 9 height 8
click at [208, 233] on span "None contains" at bounding box center [186, 232] width 49 height 10
click at [180, 144] on div "Cancel" at bounding box center [178, 144] width 23 height 10
click at [276, 49] on icon at bounding box center [274, 48] width 10 height 12
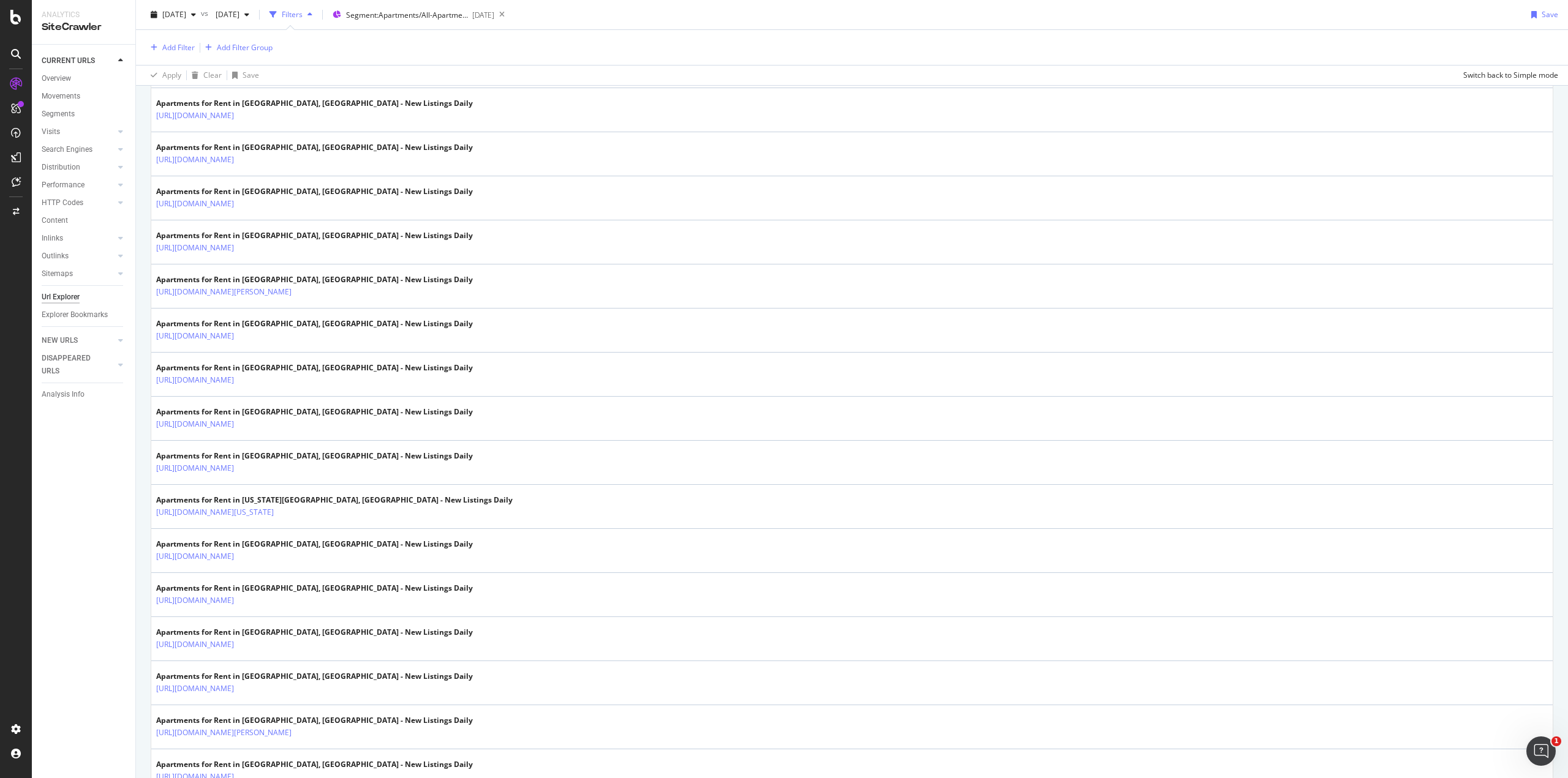
scroll to position [794, 0]
click at [183, 48] on div "Add Filter" at bounding box center [179, 47] width 32 height 10
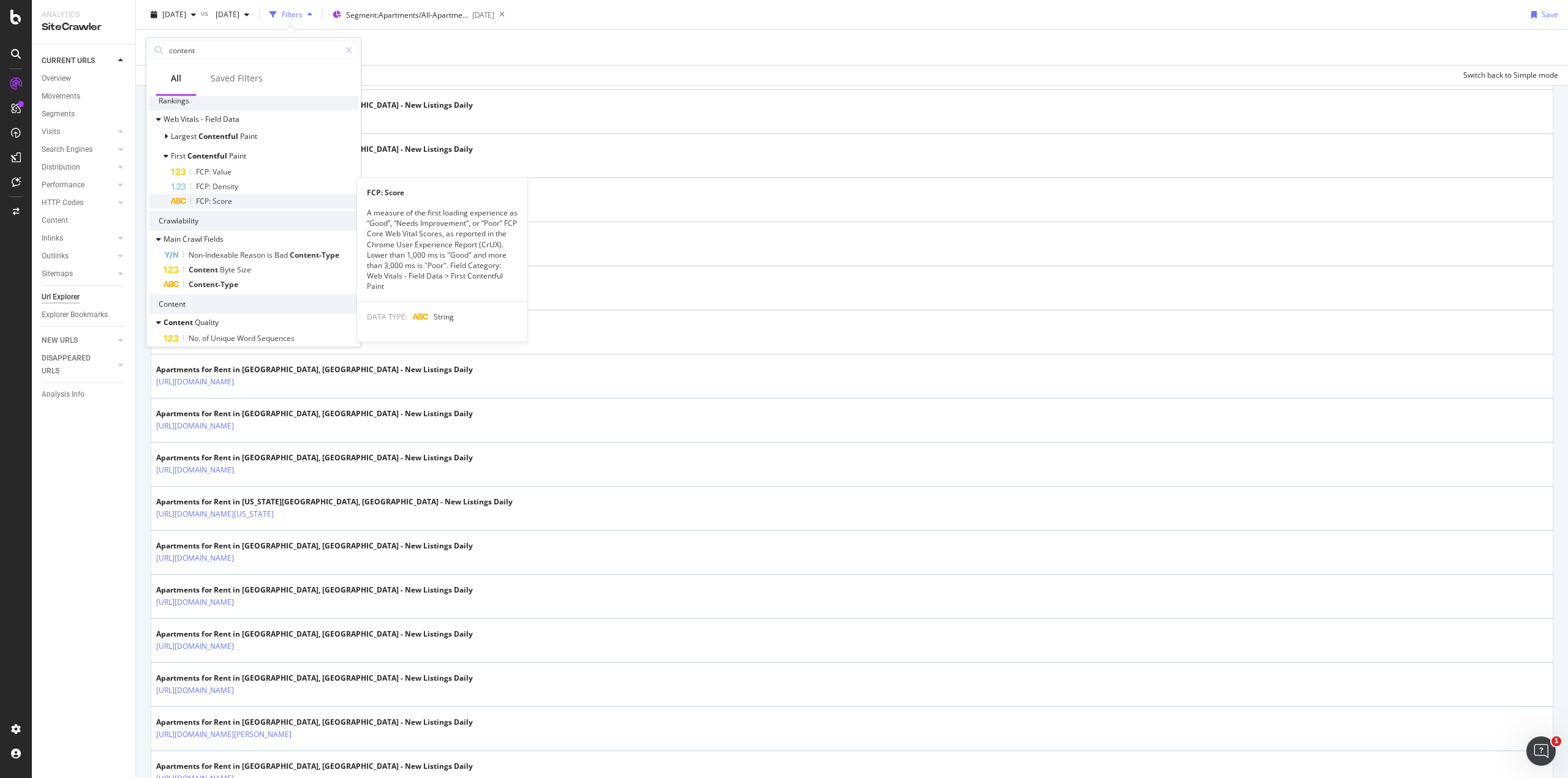
scroll to position [61, 0]
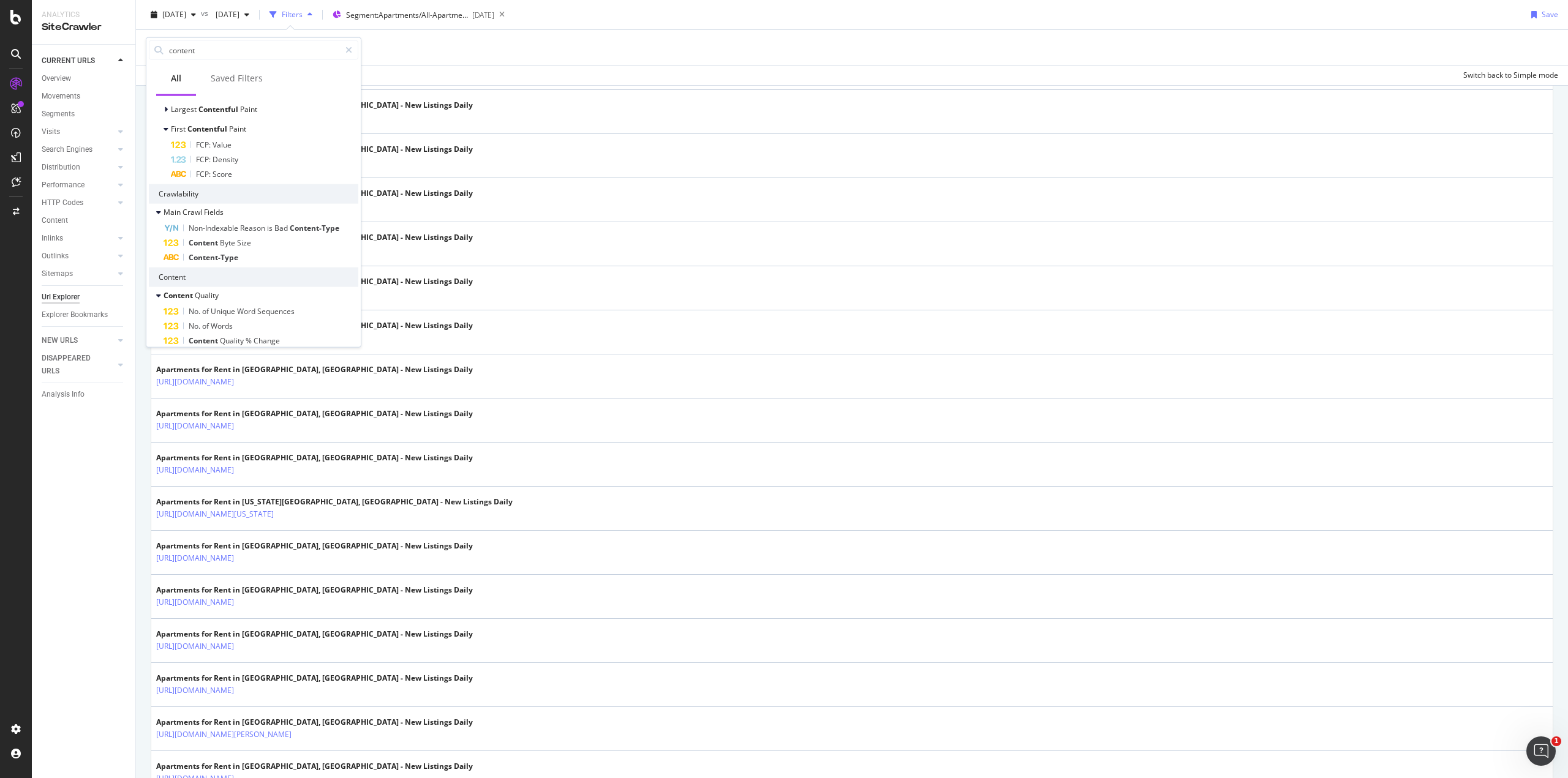
type input "content"
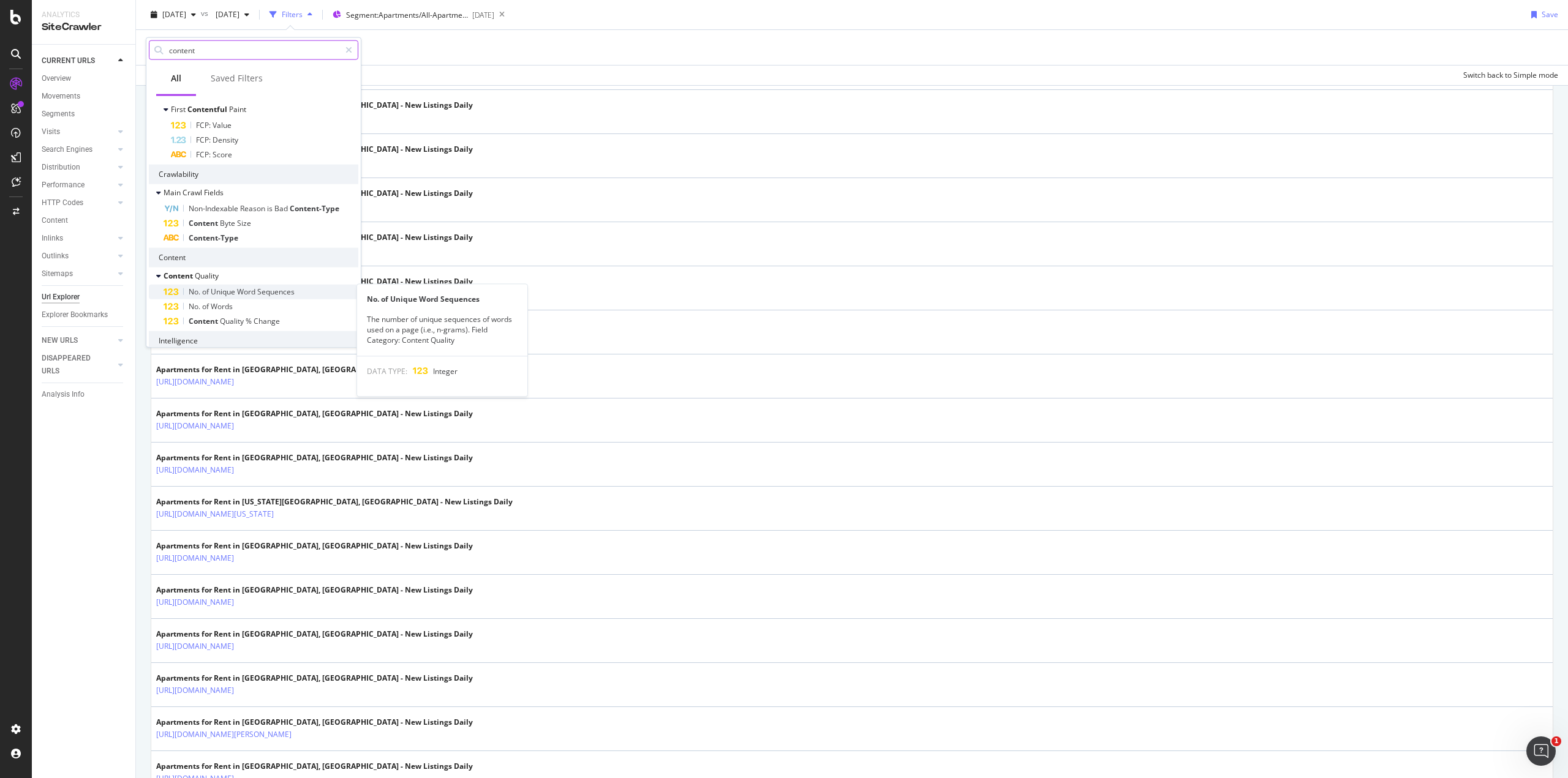
scroll to position [0, 0]
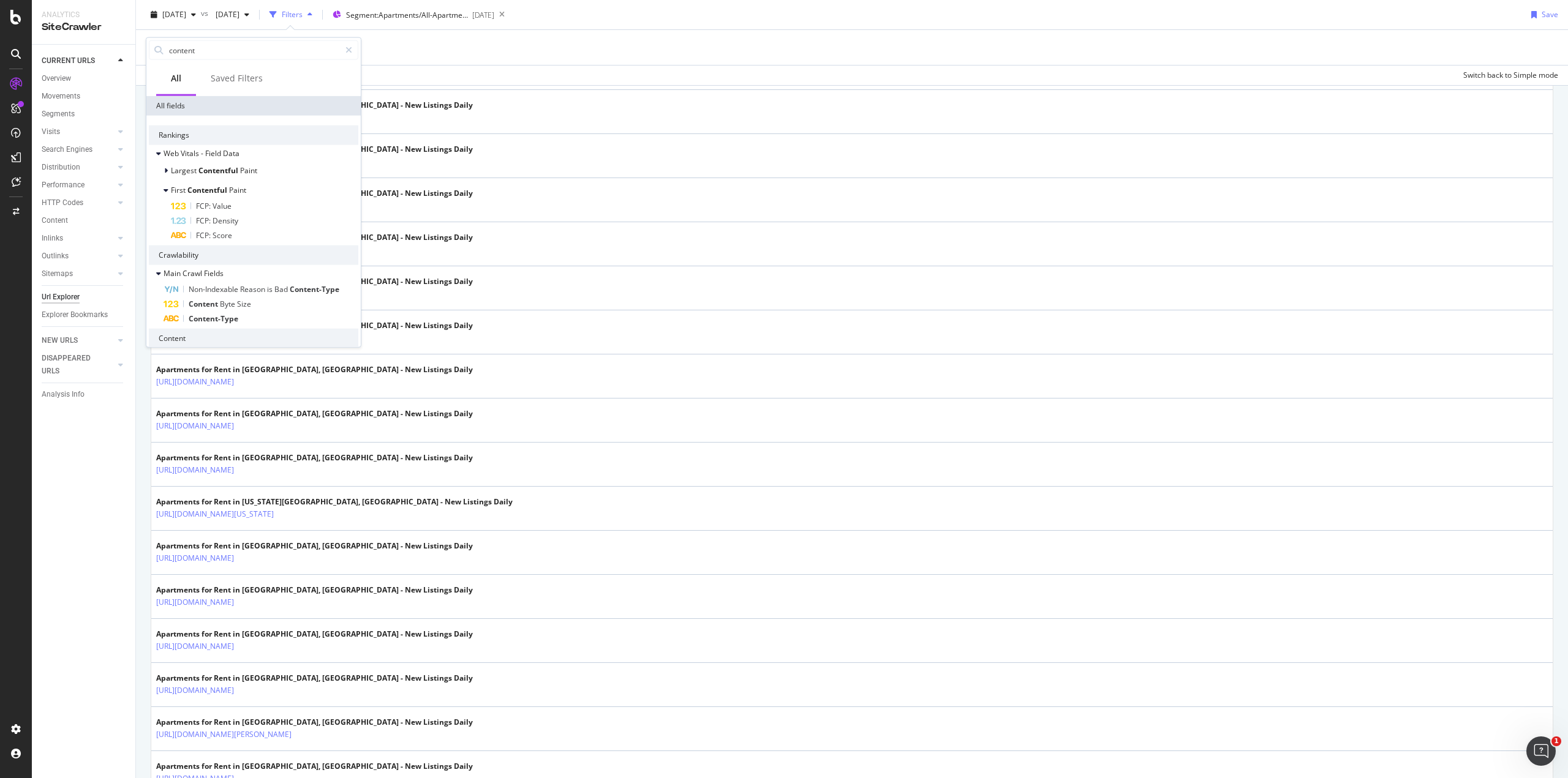
click at [596, 65] on div "Apply Clear Save Switch back to Simple mode" at bounding box center [852, 74] width 1432 height 20
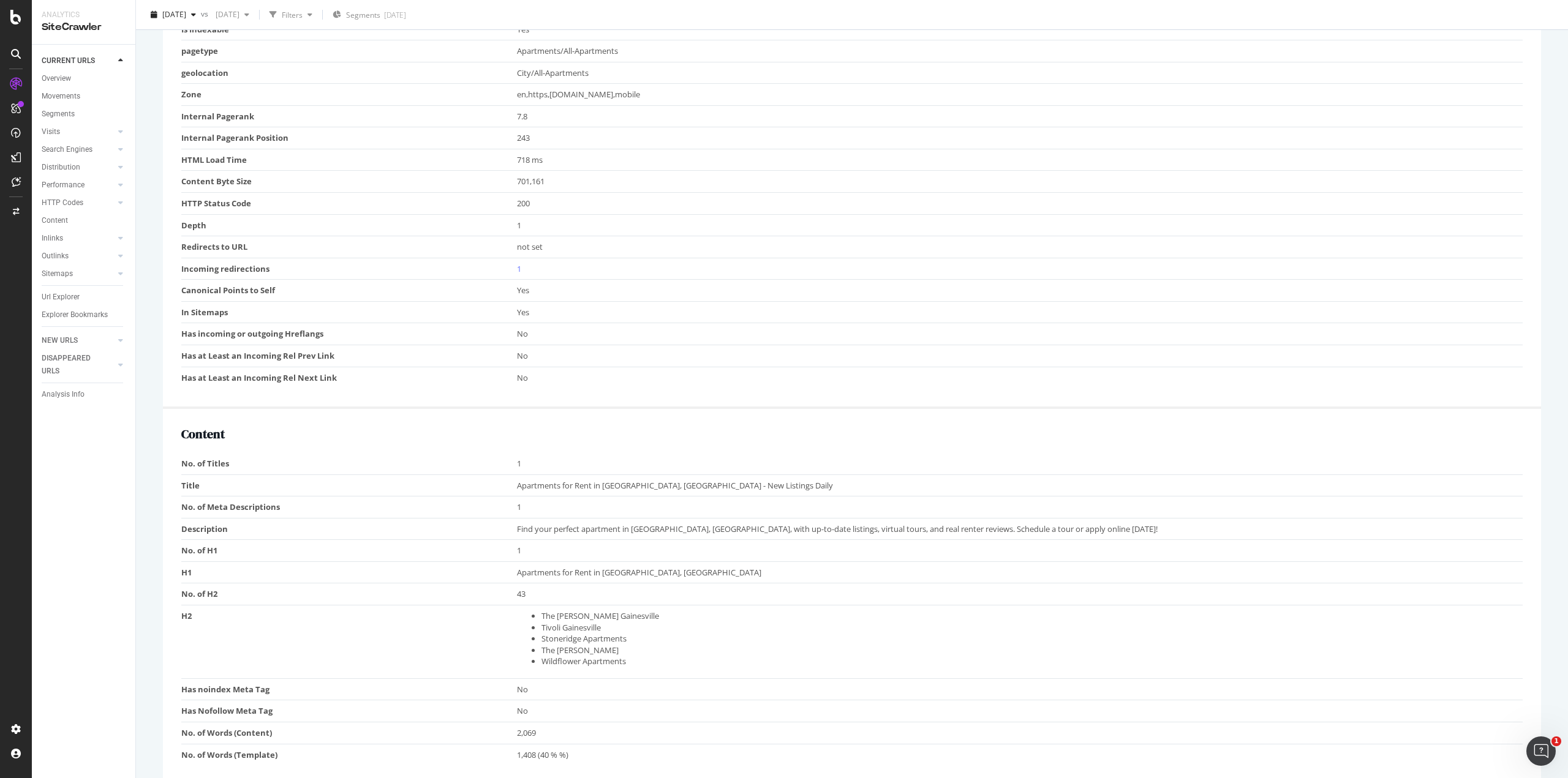
scroll to position [673, 0]
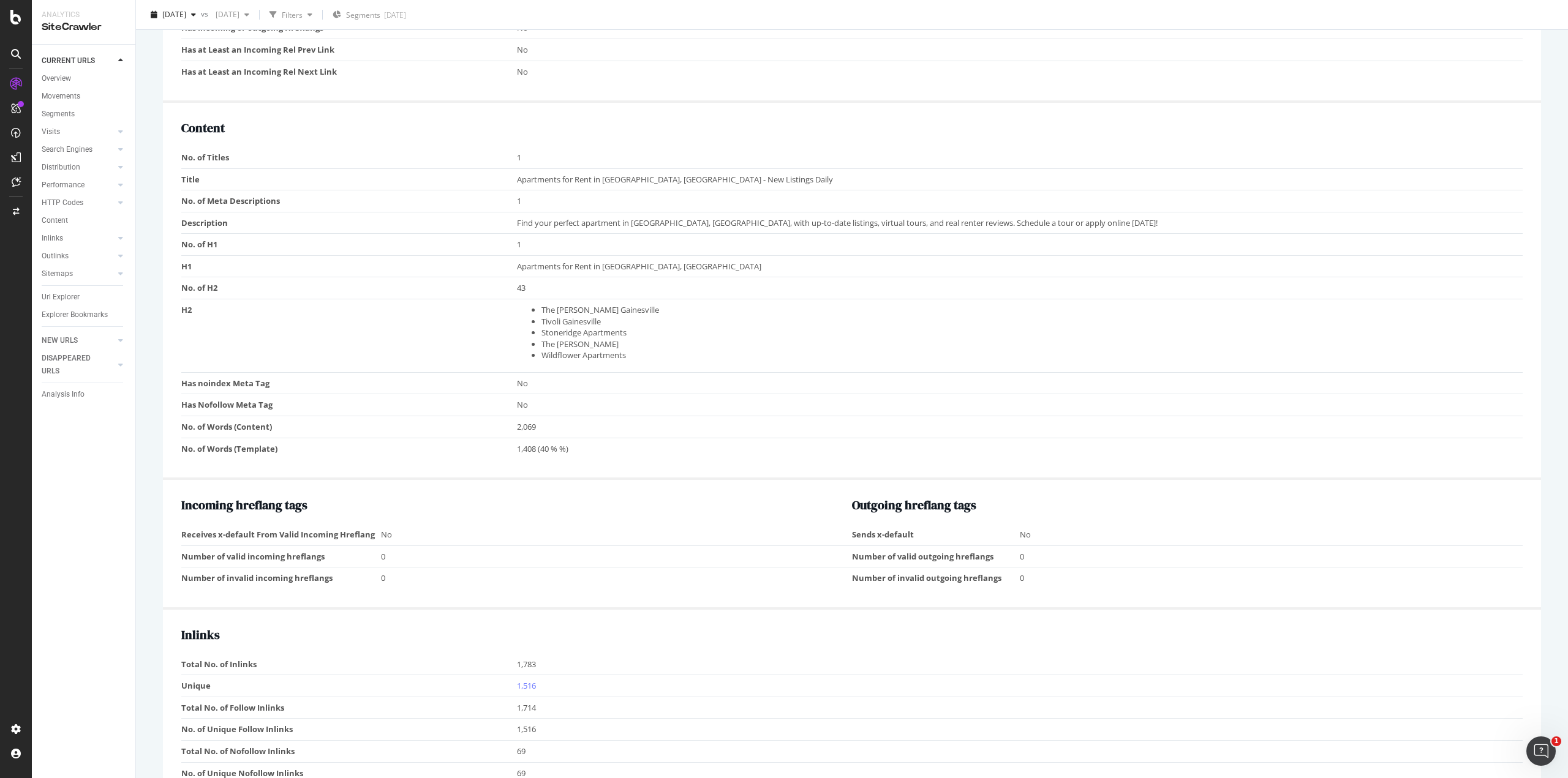
click at [530, 278] on td "43" at bounding box center [1020, 288] width 1007 height 22
click at [525, 279] on td "43" at bounding box center [1020, 288] width 1007 height 22
click at [580, 304] on li "The [PERSON_NAME] Gainesville" at bounding box center [1029, 310] width 975 height 11
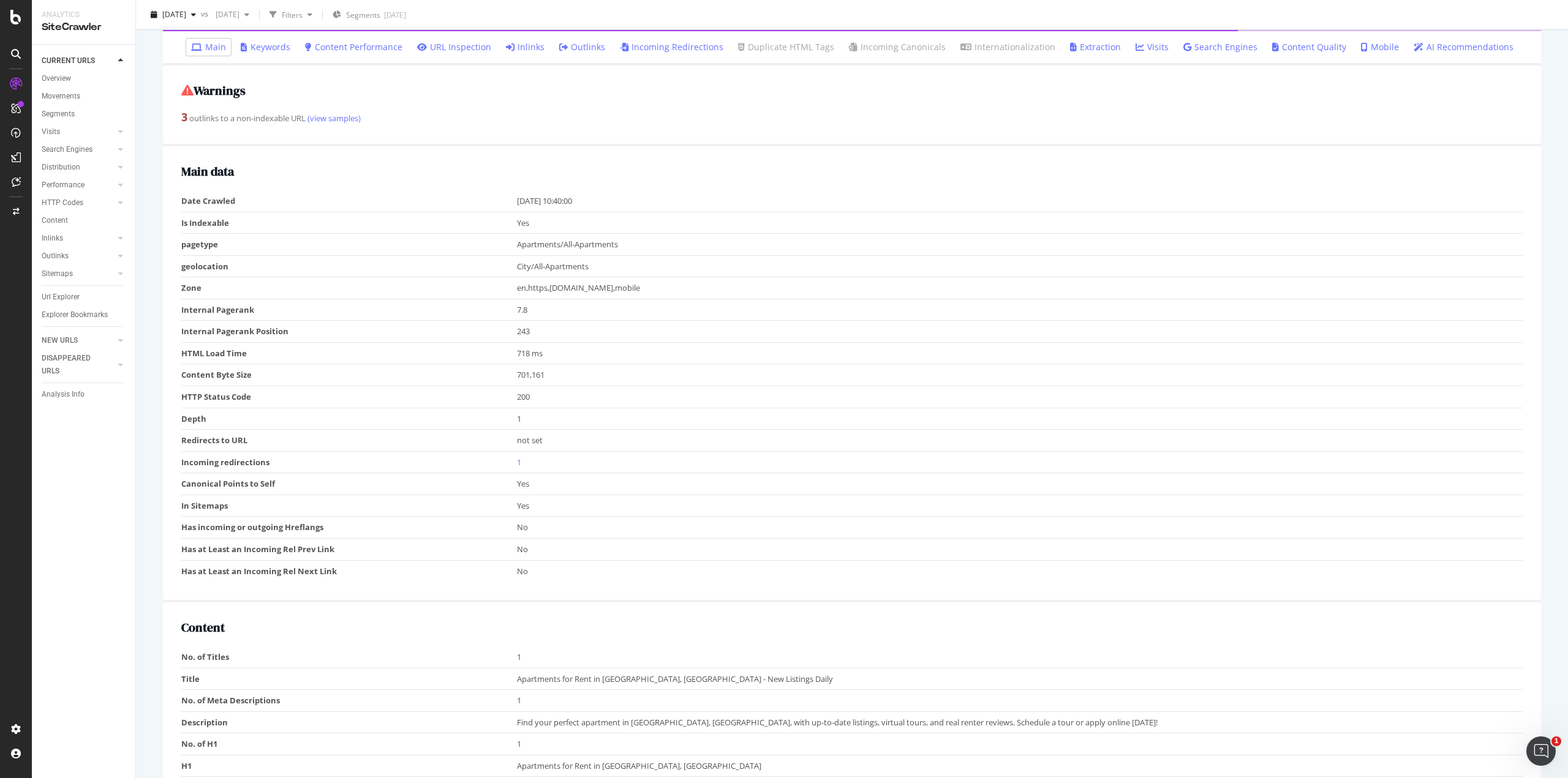
scroll to position [0, 0]
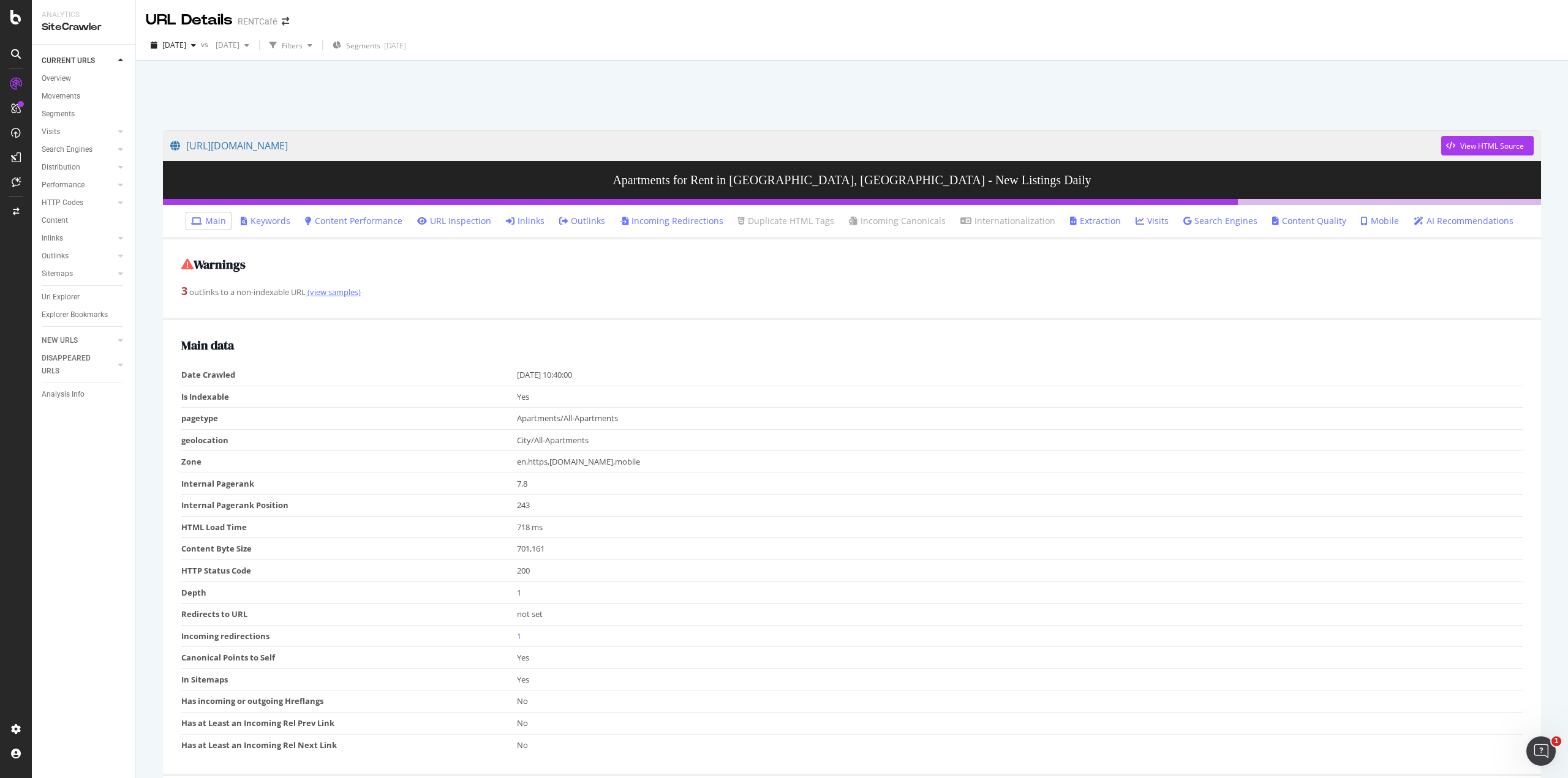
click at [358, 292] on link "(view samples)" at bounding box center [333, 292] width 55 height 11
click at [527, 221] on link "Inlinks" at bounding box center [525, 221] width 39 height 12
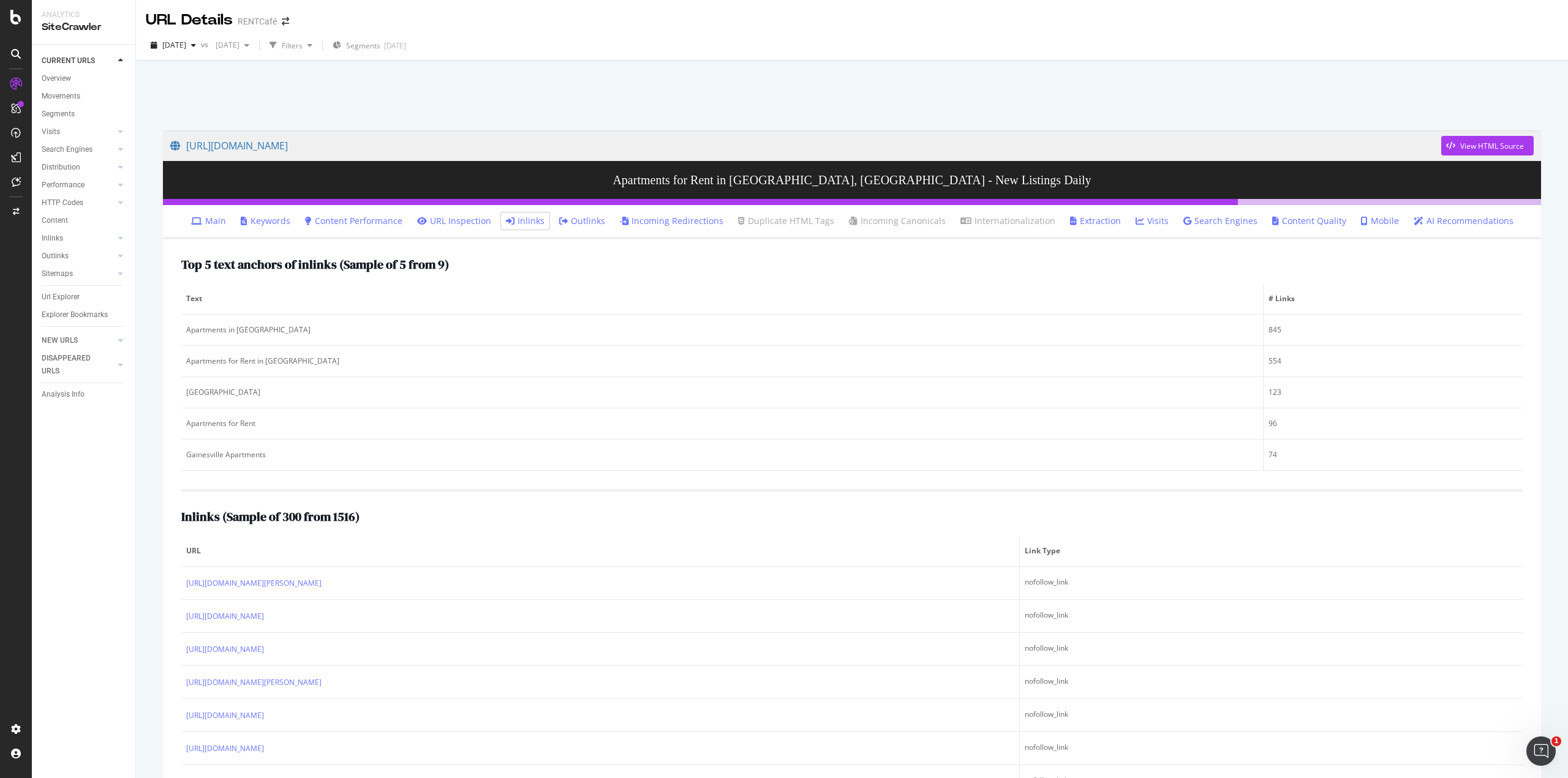
click at [1088, 220] on link "Extraction" at bounding box center [1094, 221] width 50 height 12
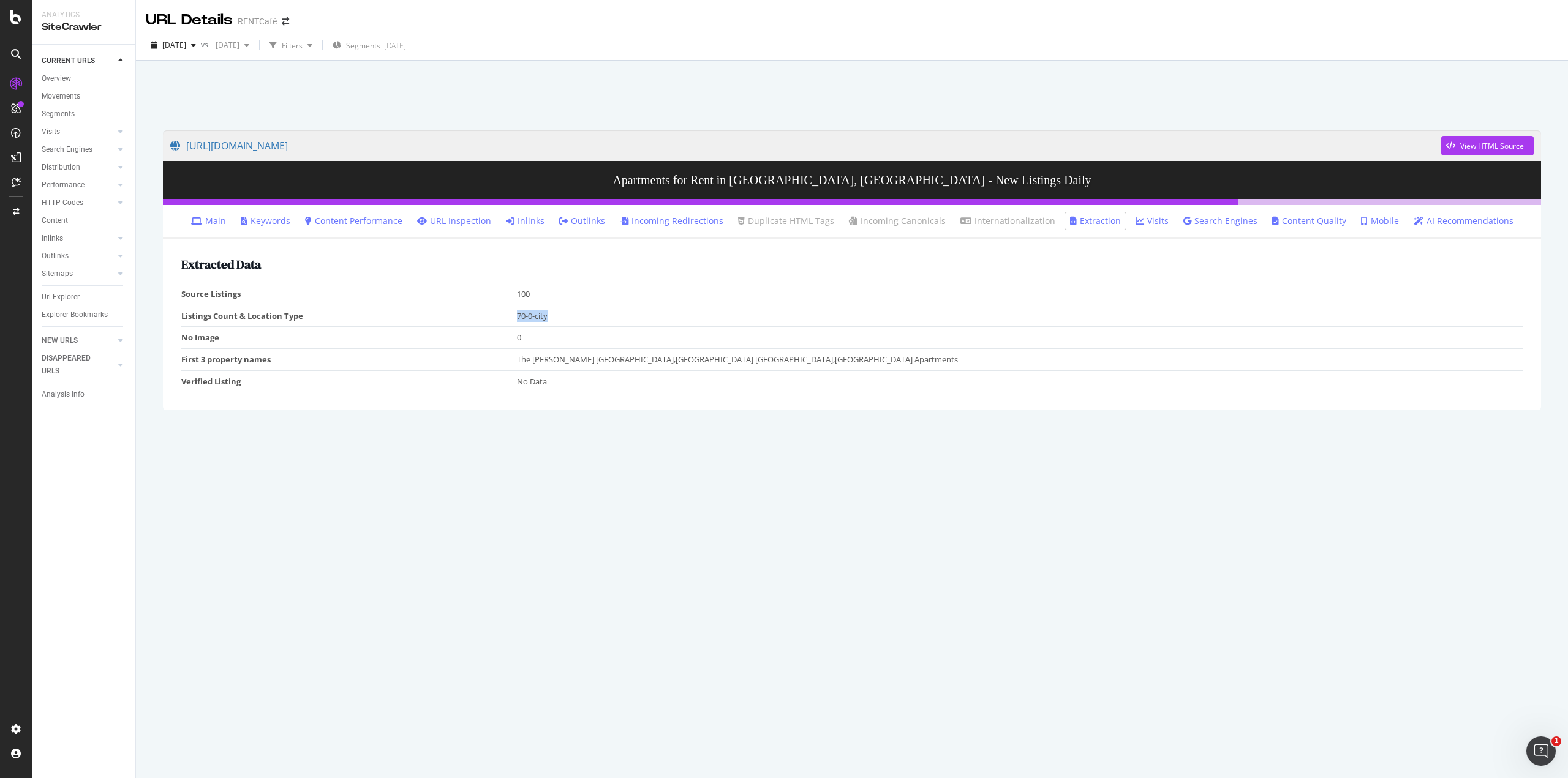
drag, startPoint x: 554, startPoint y: 310, endPoint x: 501, endPoint y: 306, distance: 53.2
click at [501, 306] on tr "Listings Count & Location Type 70-0-city" at bounding box center [853, 316] width 1342 height 22
click at [583, 315] on td "70-0-city" at bounding box center [1020, 316] width 1007 height 22
click at [253, 361] on td "First 3 property names" at bounding box center [349, 359] width 336 height 22
click at [364, 216] on link "Content Performance" at bounding box center [354, 221] width 97 height 12
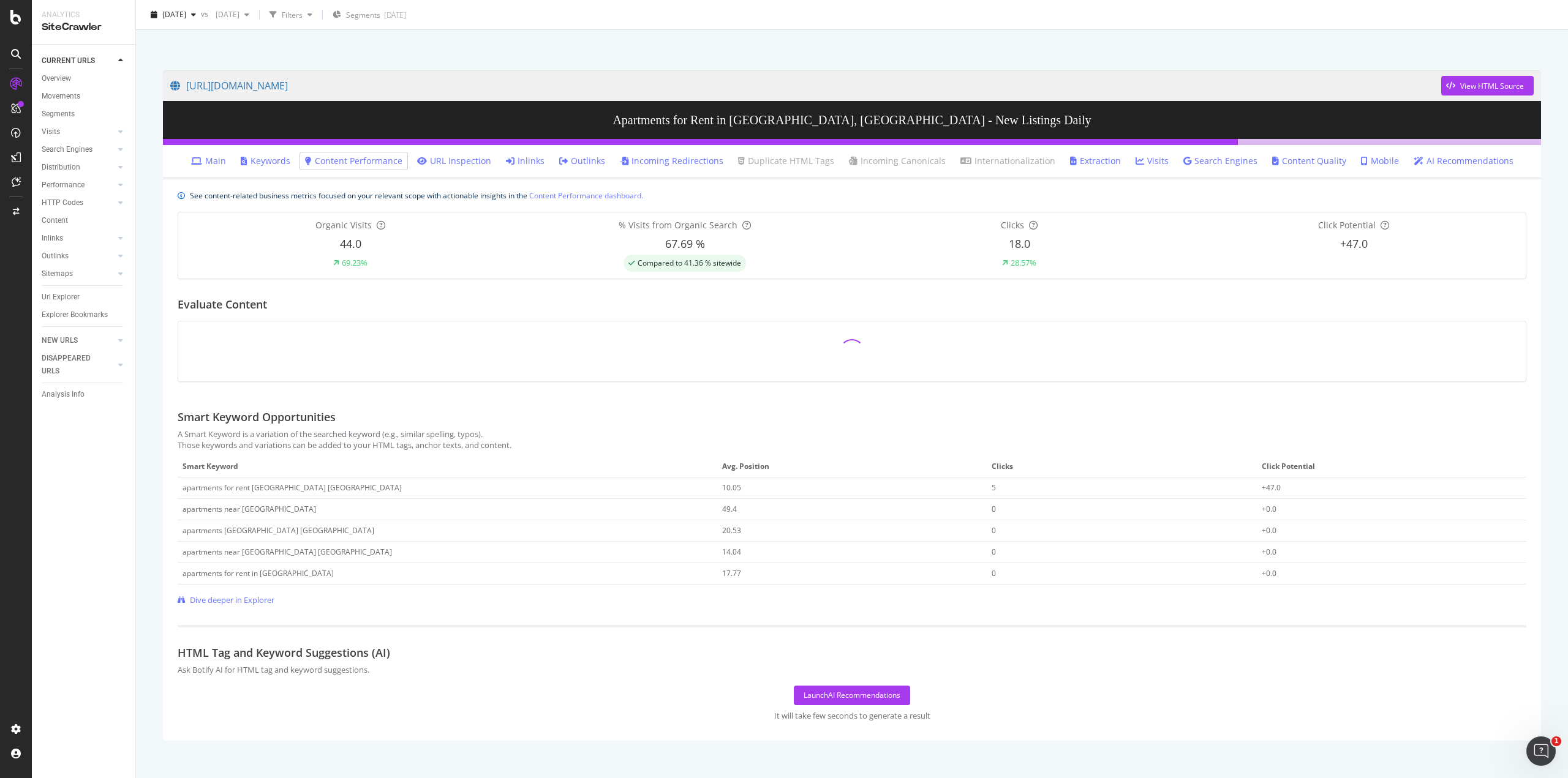
scroll to position [60, 0]
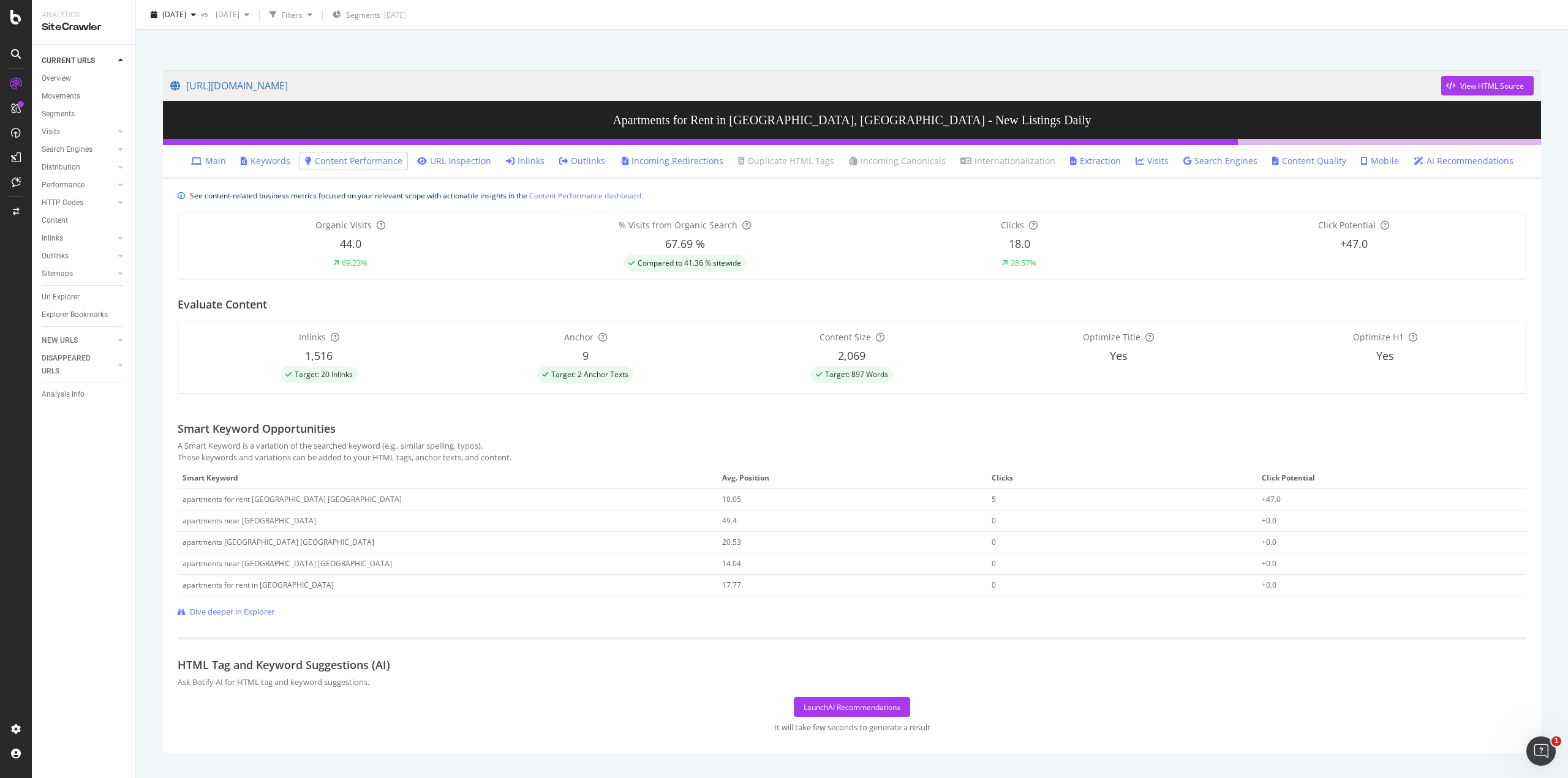
click at [226, 159] on link "Main" at bounding box center [208, 161] width 35 height 12
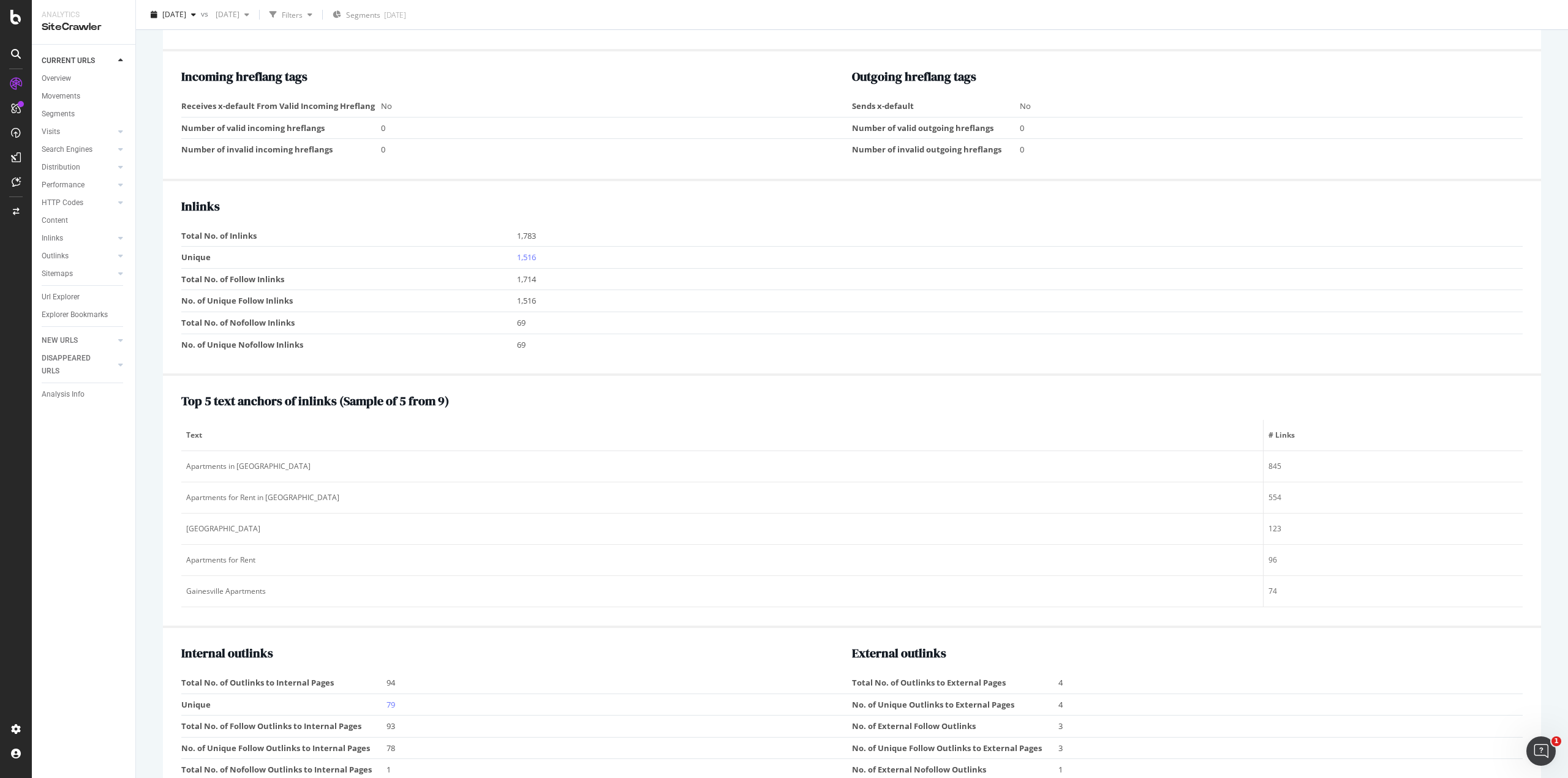
scroll to position [1255, 0]
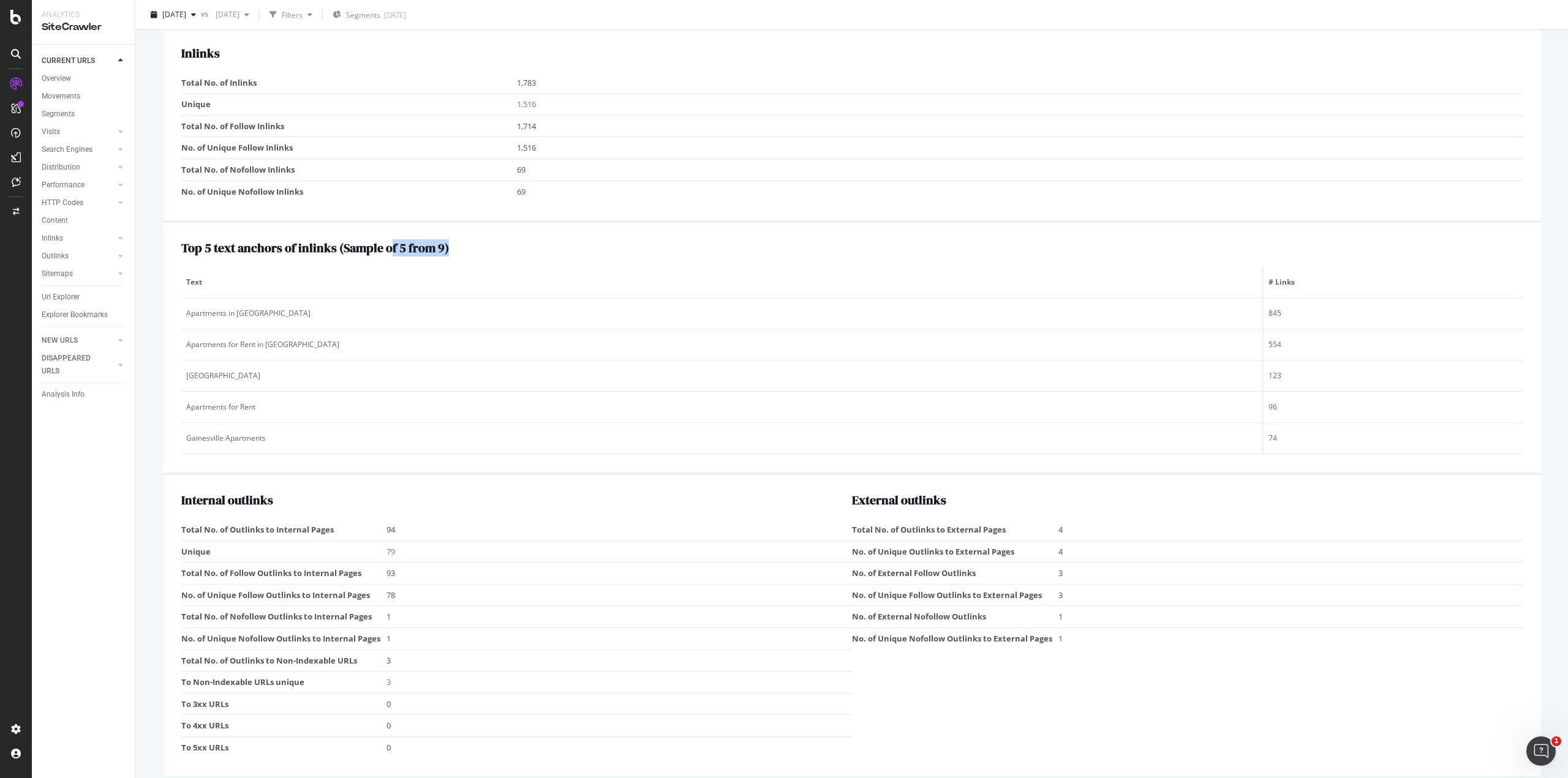
drag, startPoint x: 388, startPoint y: 244, endPoint x: 415, endPoint y: 253, distance: 28.5
click at [415, 253] on div "Top 5 text anchors of inlinks ( Sample of 5 from 9 ) Text # Links Apartments in…" at bounding box center [853, 348] width 1342 height 213
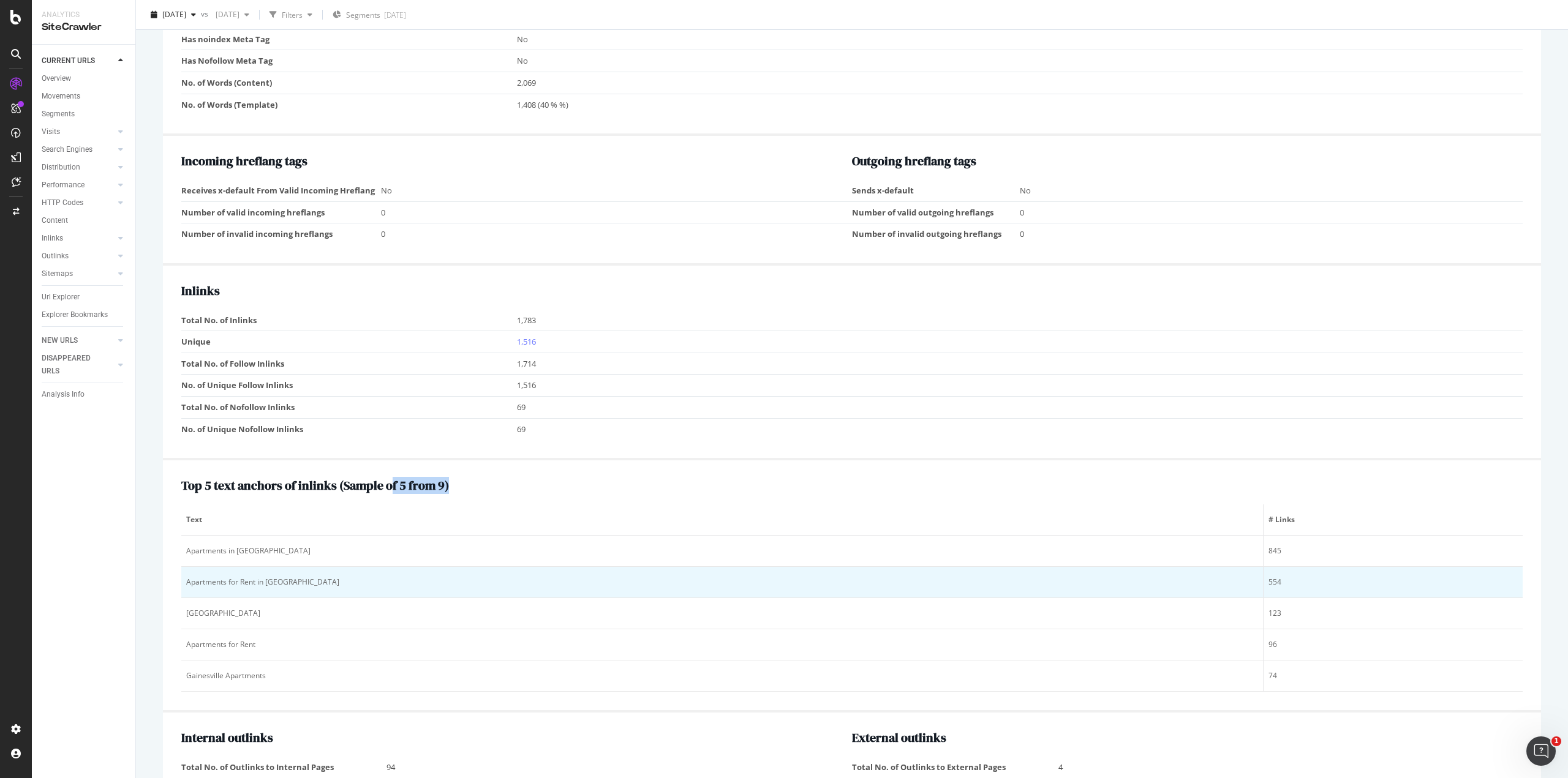
scroll to position [887, 0]
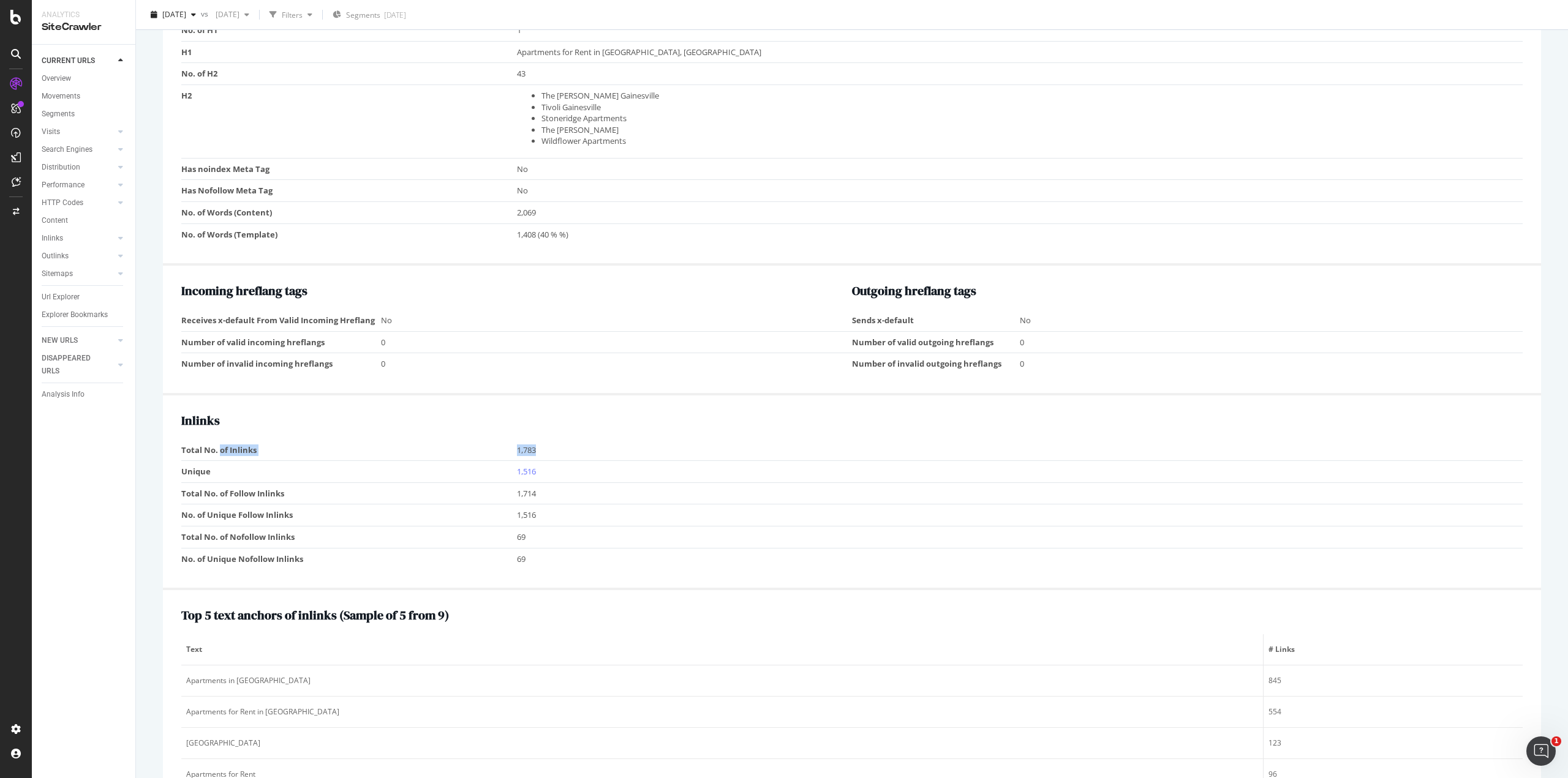
drag, startPoint x: 221, startPoint y: 442, endPoint x: 537, endPoint y: 439, distance: 316.0
click at [537, 439] on tr "Total No. of Inlinks 1,783" at bounding box center [853, 450] width 1342 height 22
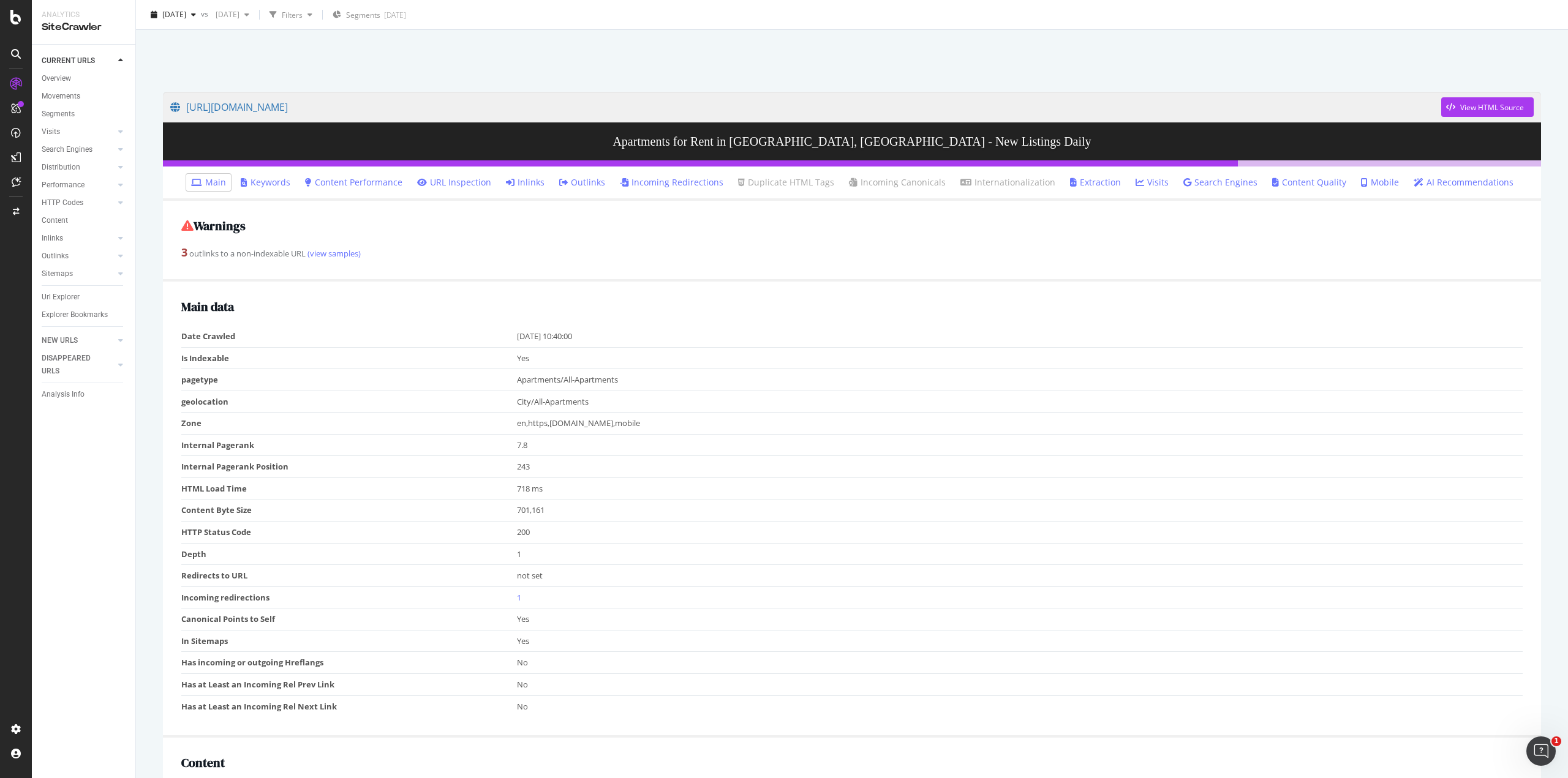
scroll to position [0, 0]
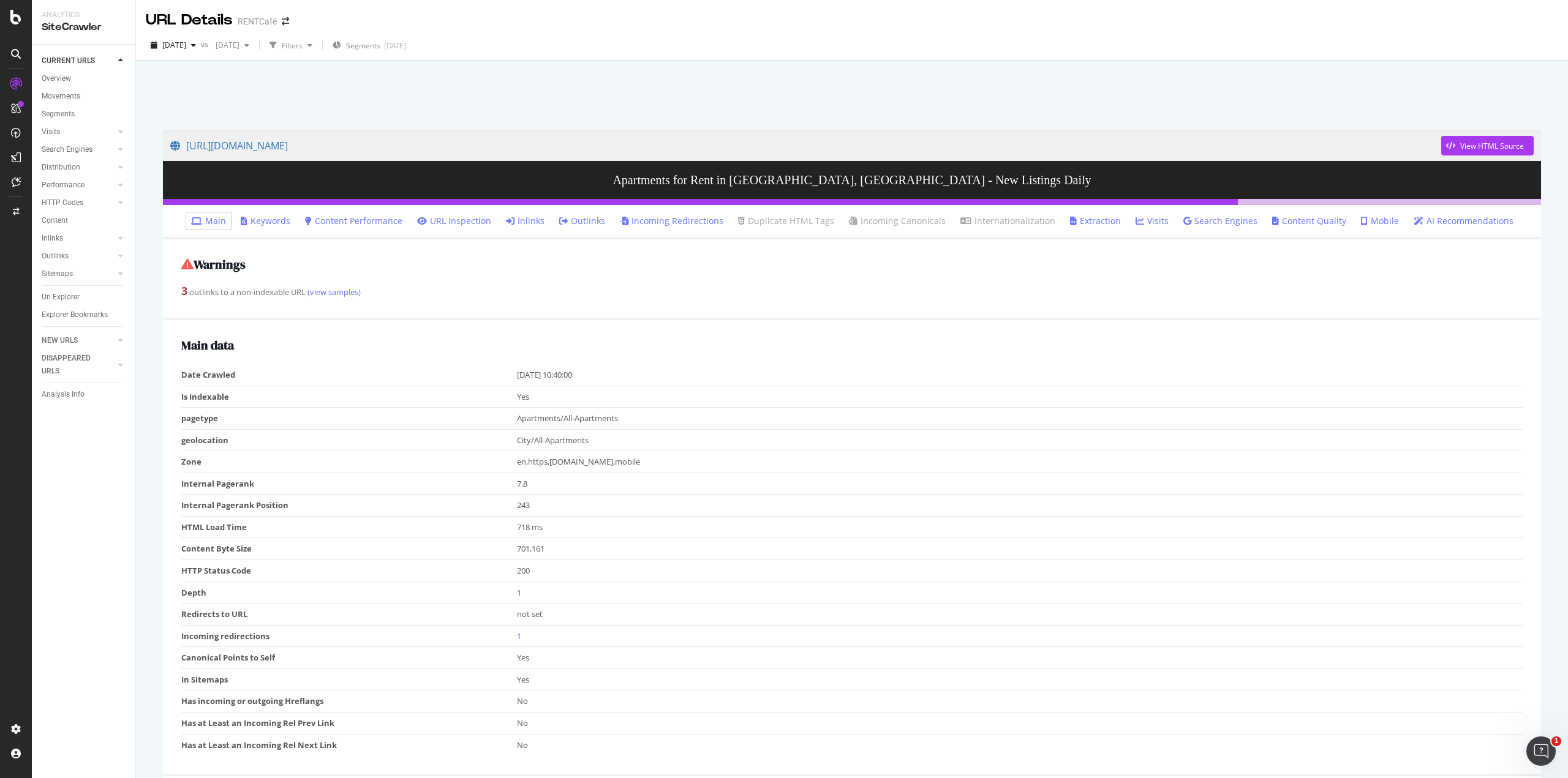
click at [1075, 223] on link "Extraction" at bounding box center [1094, 221] width 50 height 12
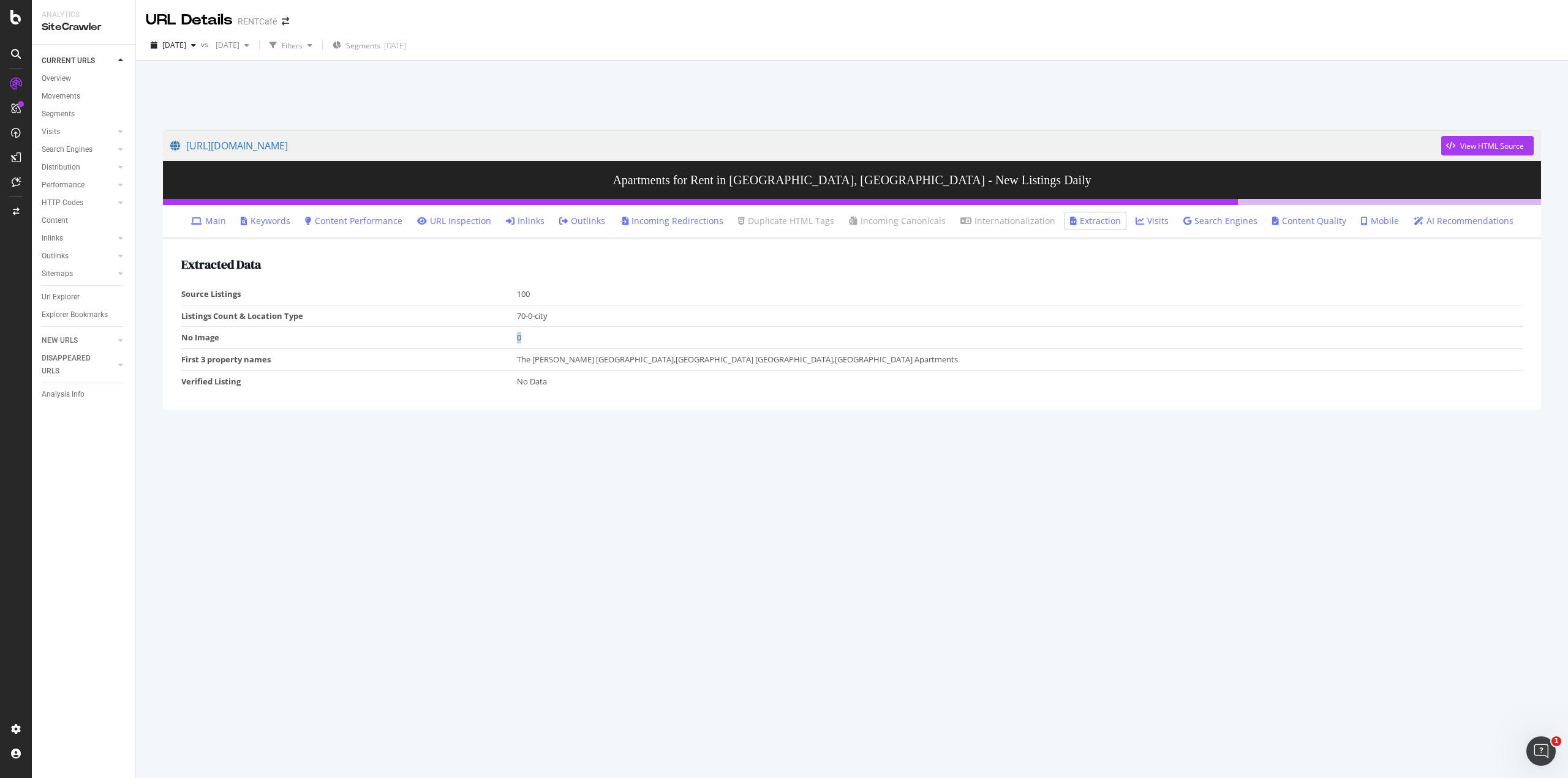
drag, startPoint x: 511, startPoint y: 333, endPoint x: 525, endPoint y: 338, distance: 14.9
click at [525, 338] on tr "No Image 0" at bounding box center [853, 338] width 1342 height 22
click at [525, 355] on td "The [PERSON_NAME] [GEOGRAPHIC_DATA],[GEOGRAPHIC_DATA] [GEOGRAPHIC_DATA],[GEOGRA…" at bounding box center [1020, 359] width 1007 height 22
drag, startPoint x: 498, startPoint y: 359, endPoint x: 798, endPoint y: 363, distance: 300.0
click at [798, 363] on tr "First 3 property names The [PERSON_NAME] Gainesville,[GEOGRAPHIC_DATA] [GEOGRAP…" at bounding box center [853, 359] width 1342 height 22
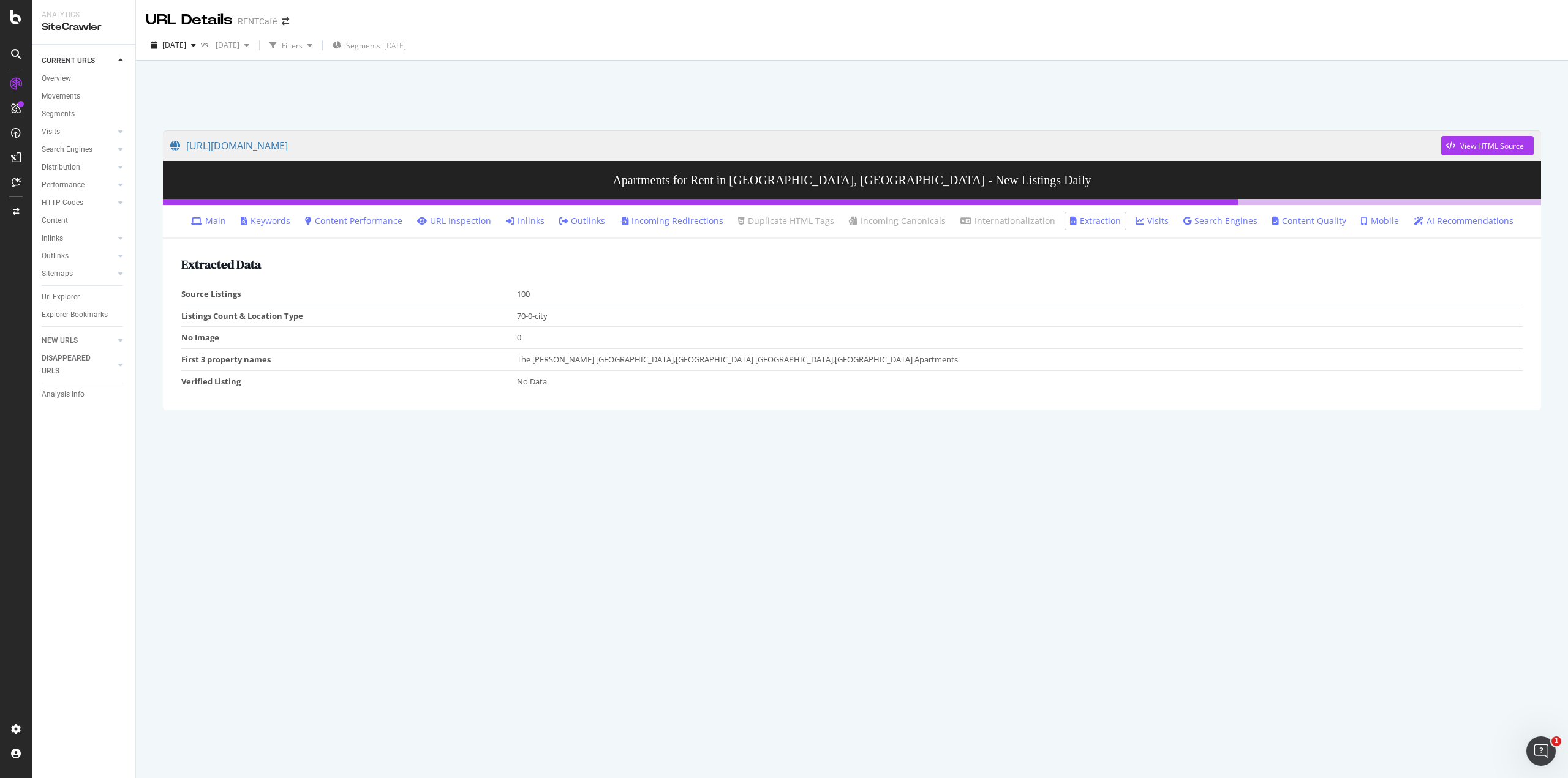
click at [578, 384] on td "No Data" at bounding box center [1020, 380] width 1007 height 22
